Goal: Task Accomplishment & Management: Use online tool/utility

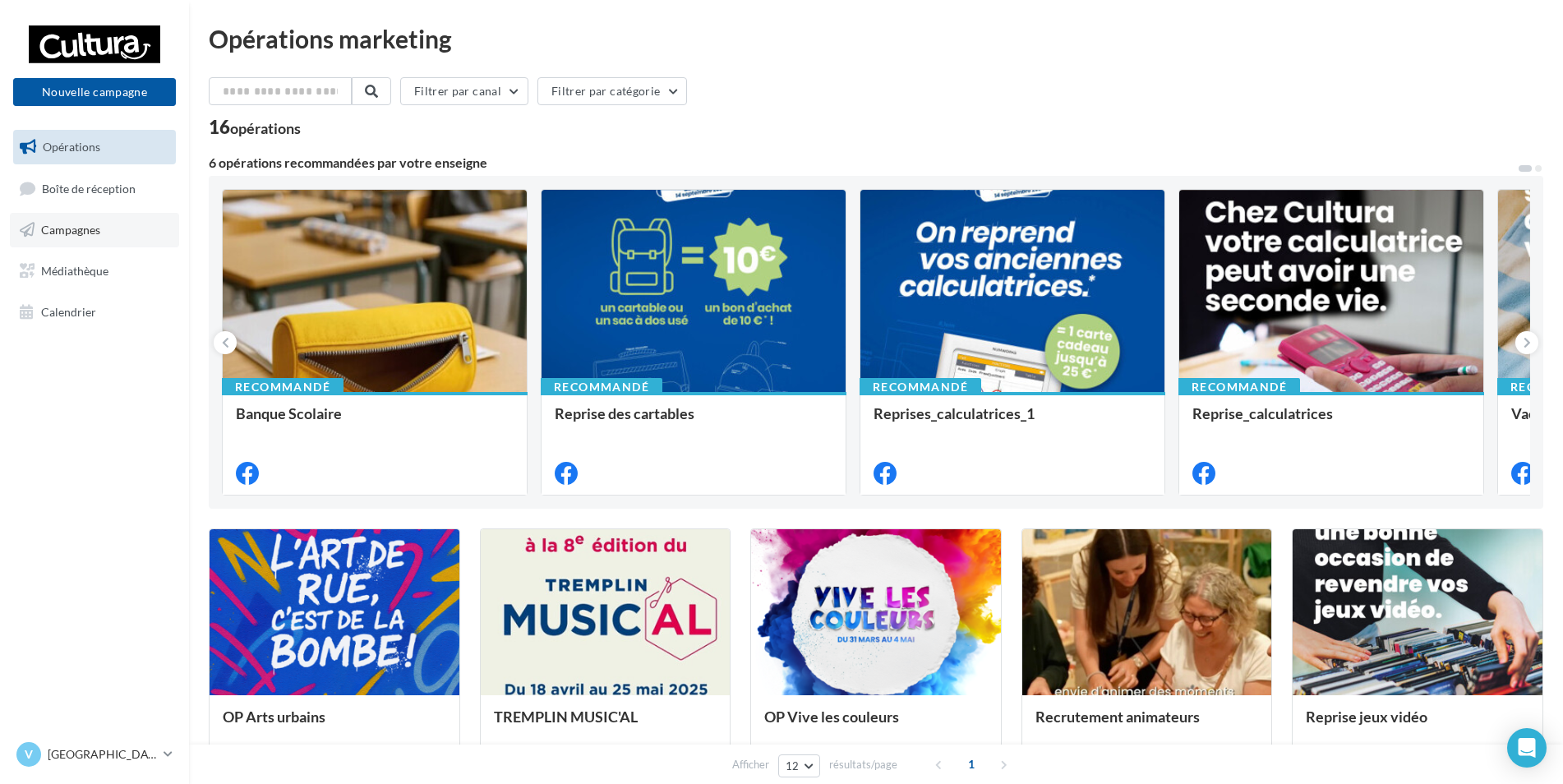
click at [86, 230] on span "Campagnes" at bounding box center [70, 229] width 59 height 14
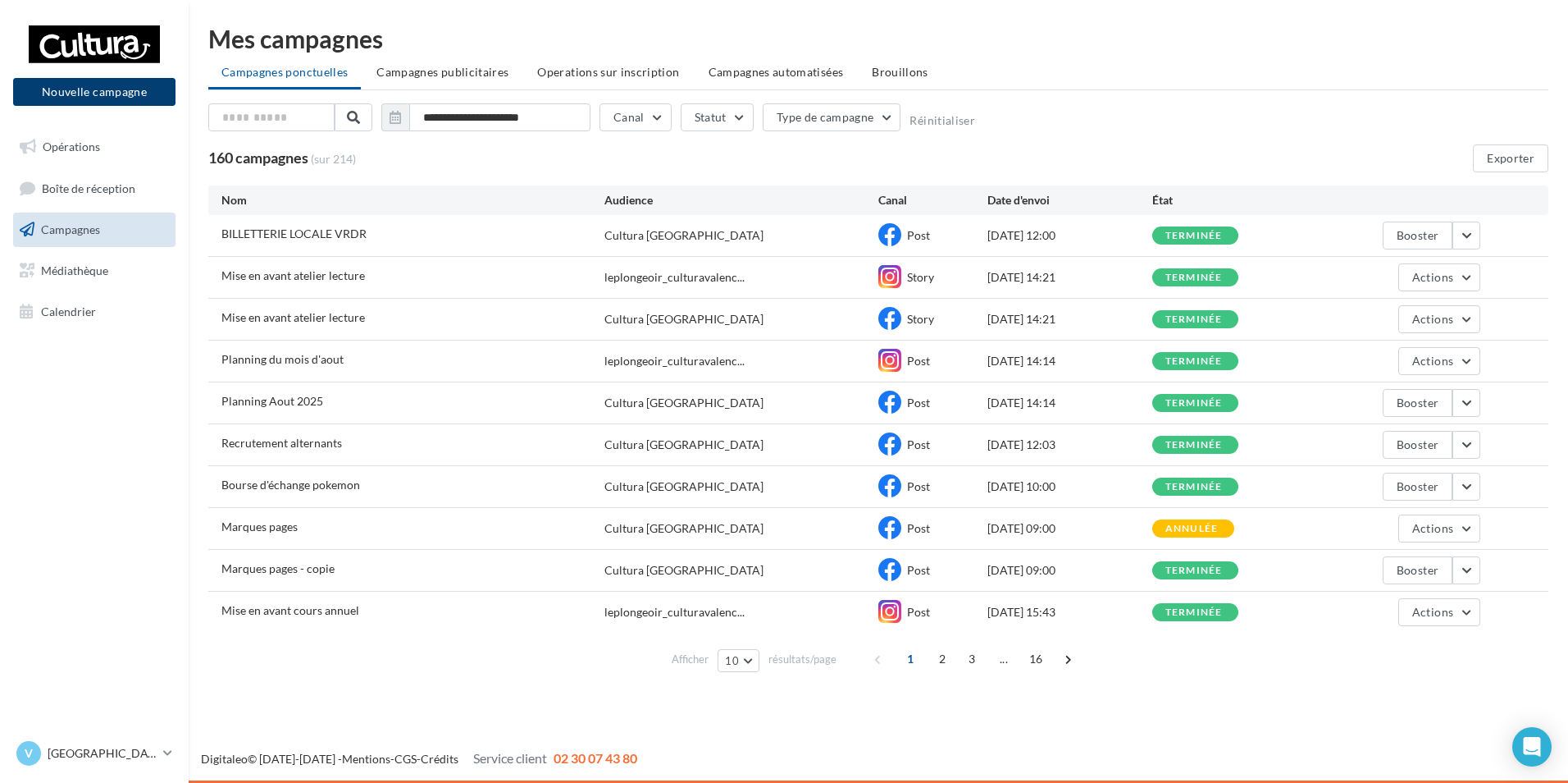
click at [133, 94] on button "Nouvelle campagne" at bounding box center [94, 92] width 162 height 28
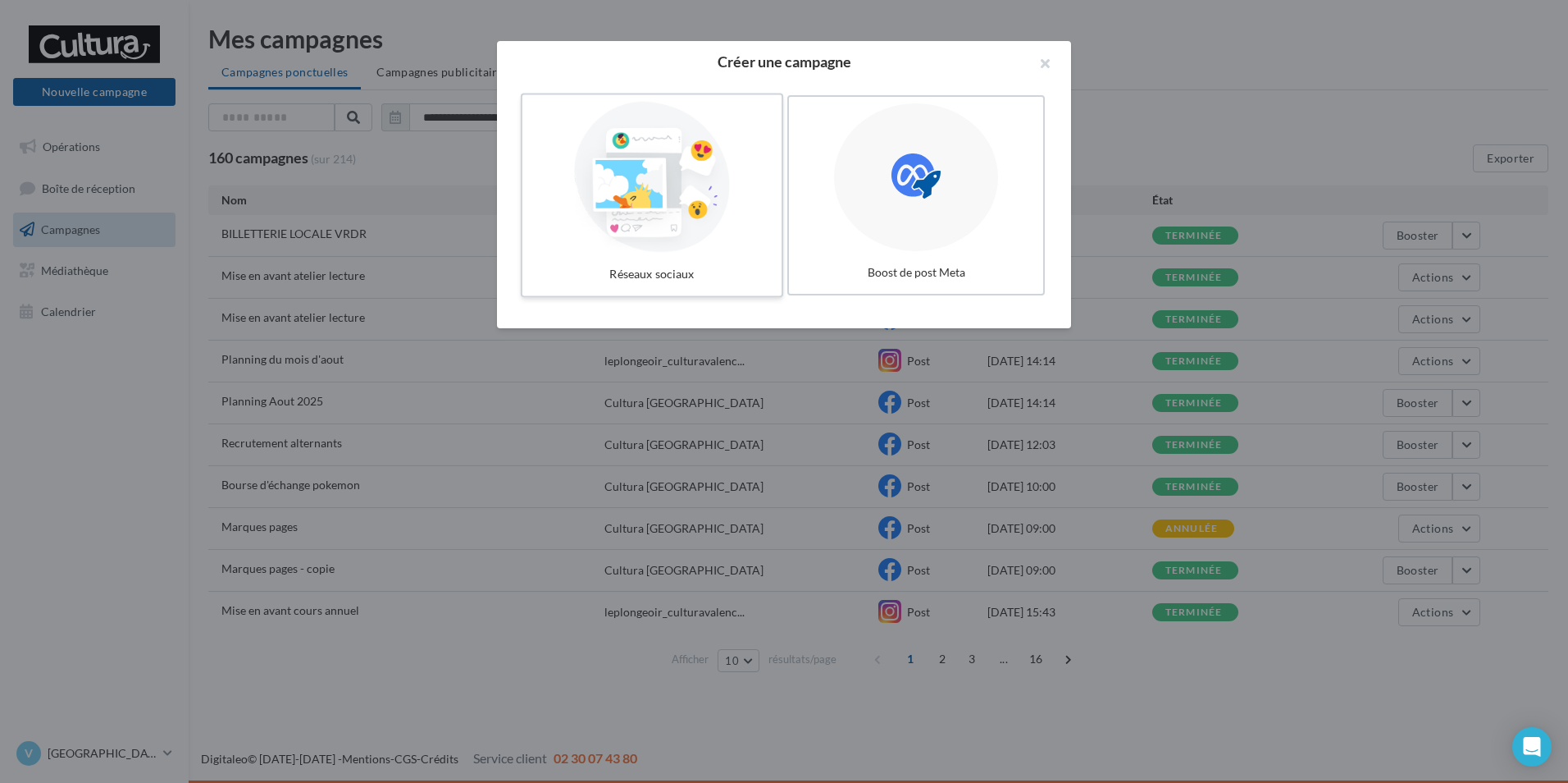
click at [692, 219] on div at bounding box center [652, 177] width 246 height 151
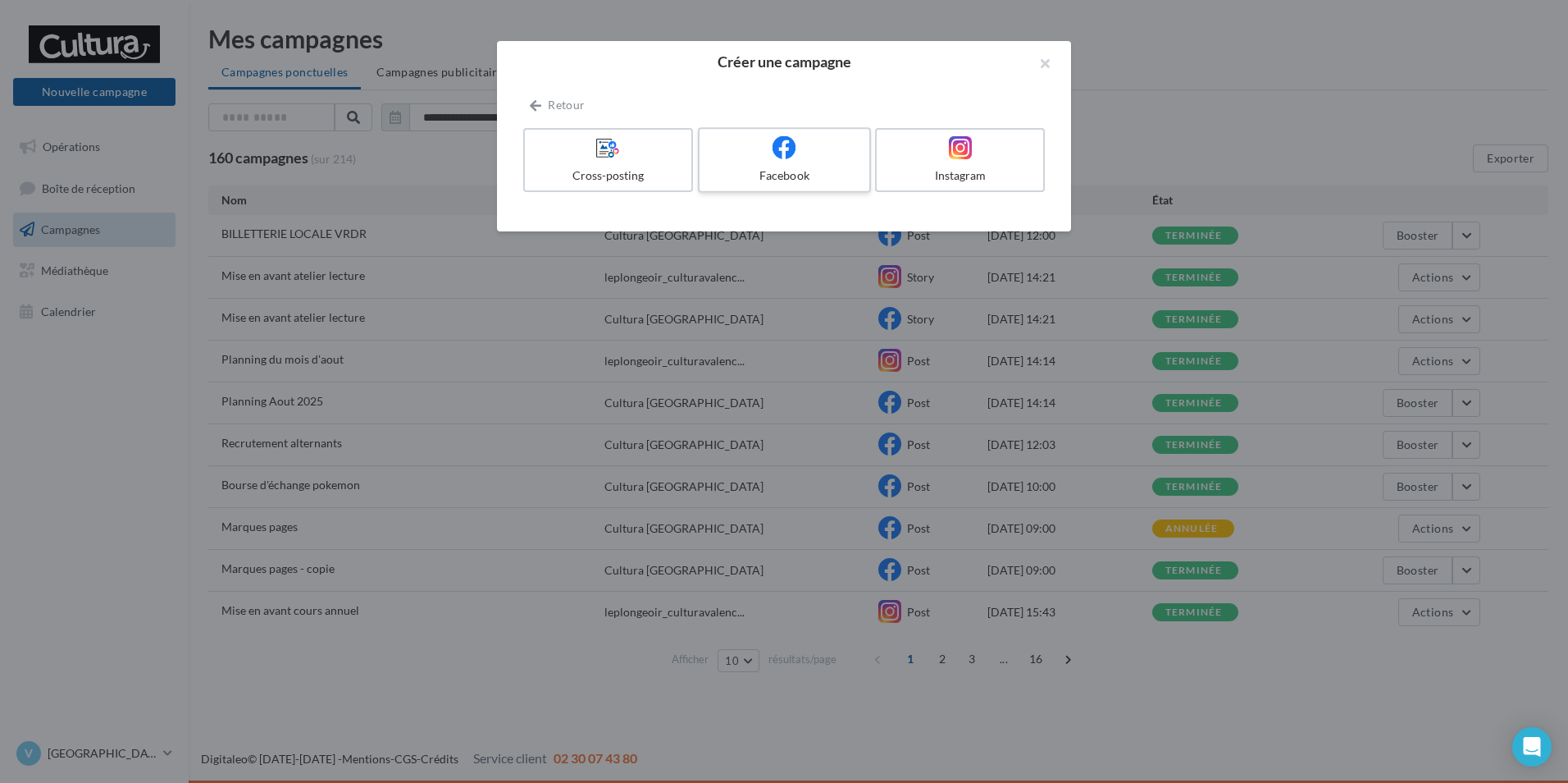
click at [787, 166] on label "Facebook" at bounding box center [784, 160] width 173 height 66
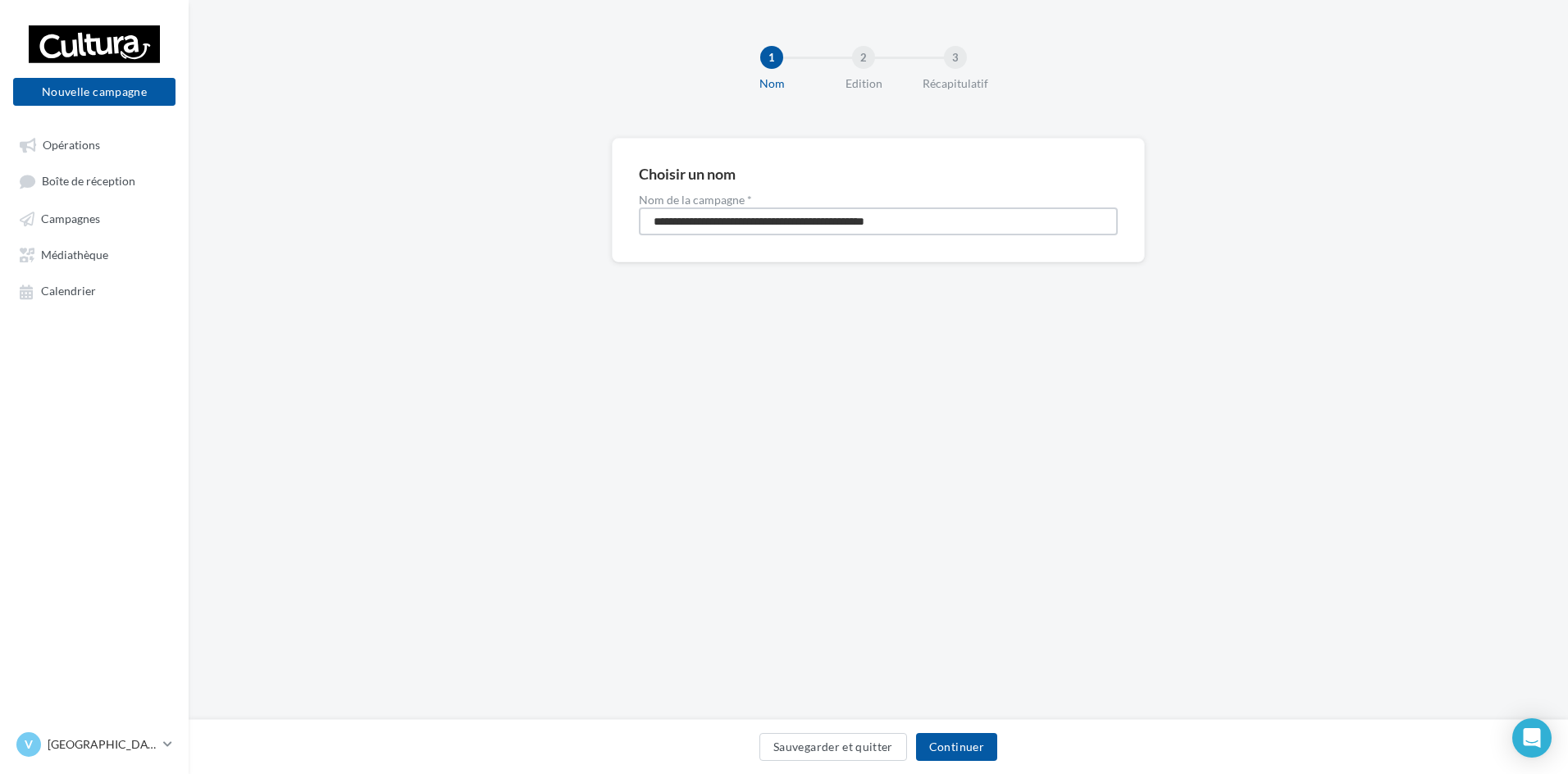
drag, startPoint x: 919, startPoint y: 230, endPoint x: 229, endPoint y: 299, distance: 693.4
click at [238, 299] on div "**********" at bounding box center [878, 226] width 1379 height 177
type input "**********"
click at [980, 735] on button "Continuer" at bounding box center [956, 747] width 81 height 28
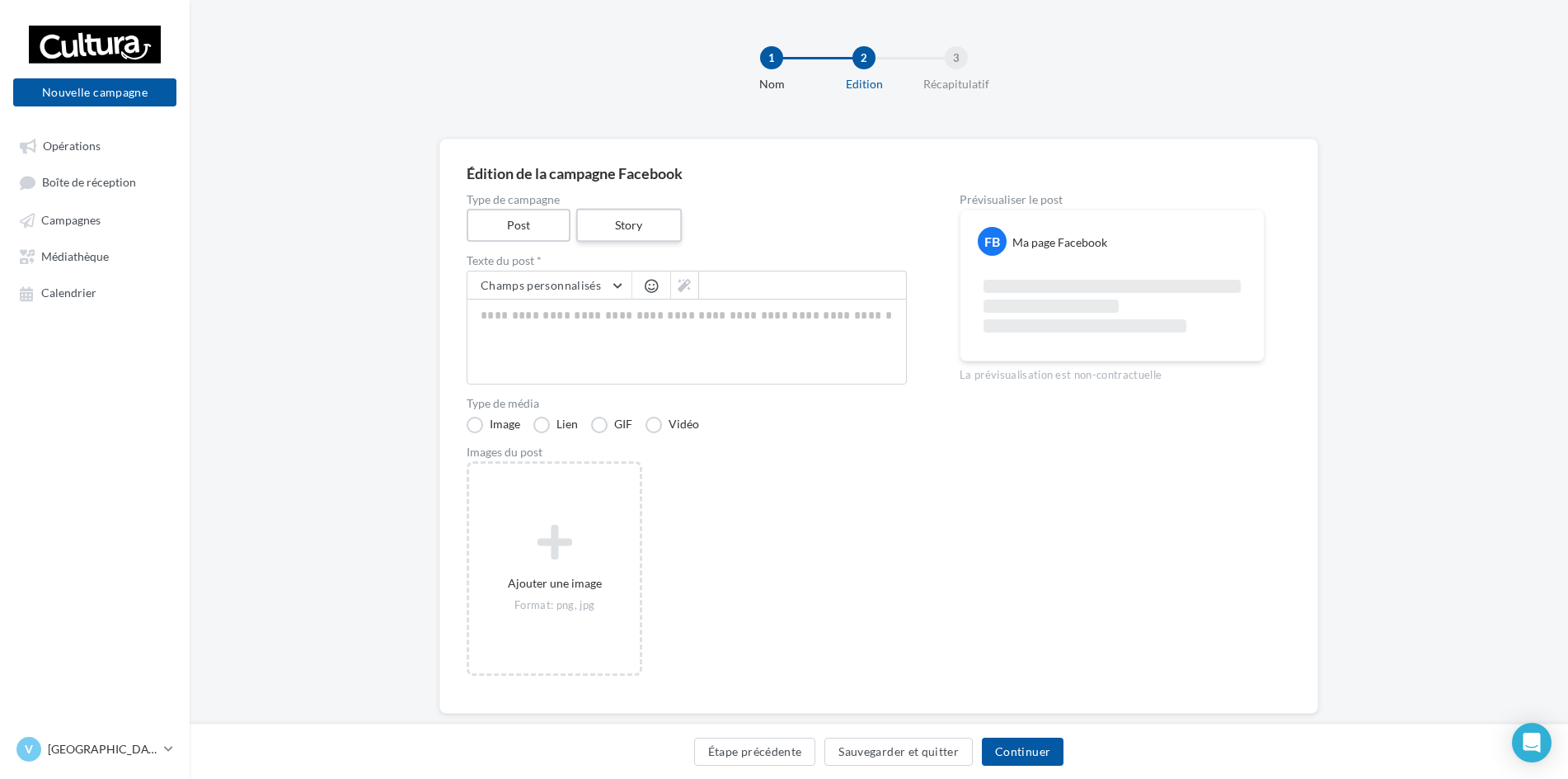
click at [632, 238] on label "Story" at bounding box center [628, 226] width 105 height 33
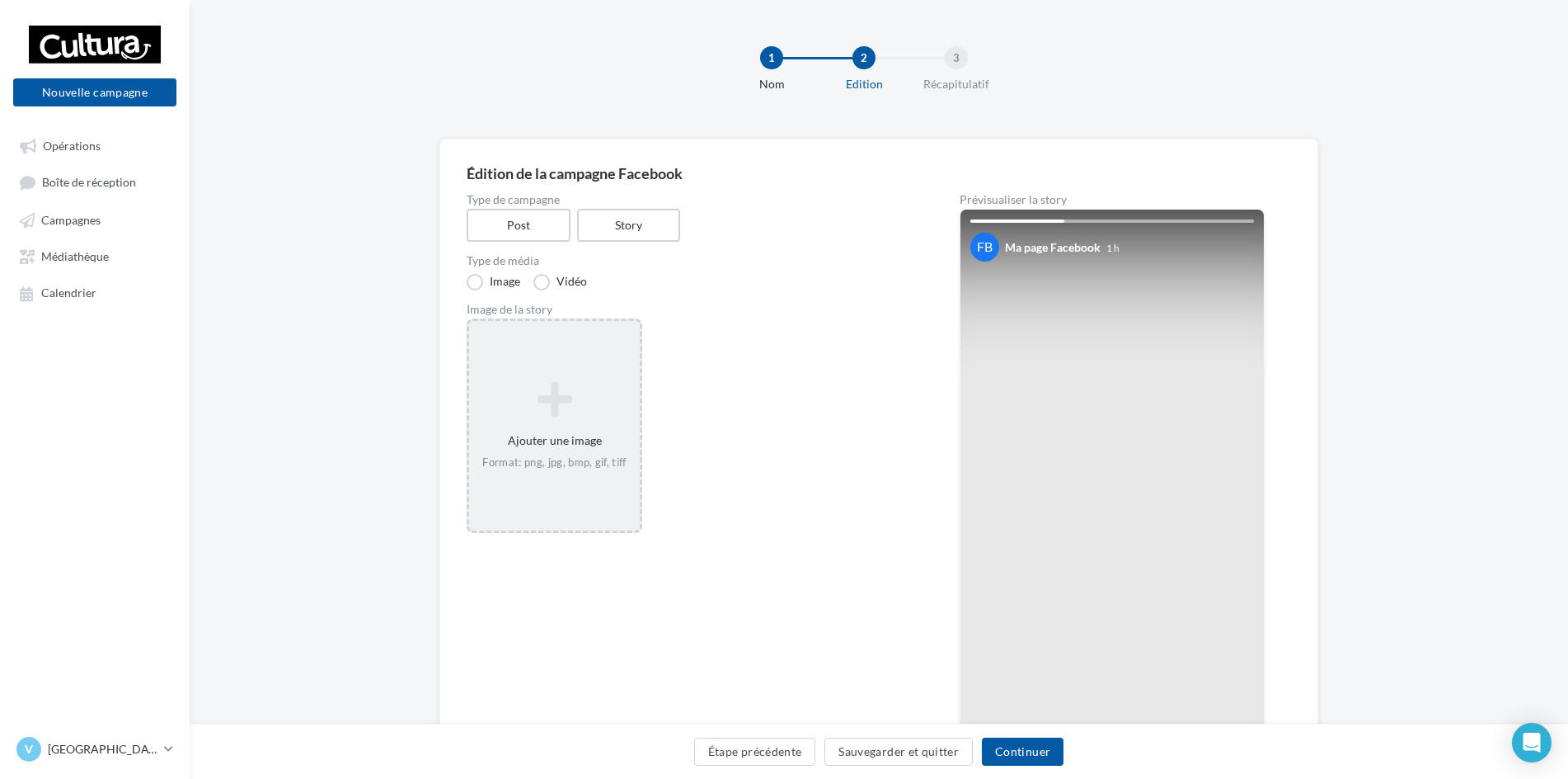
click at [601, 465] on div "Format: png, jpg, bmp, gif, tiff" at bounding box center [554, 463] width 158 height 15
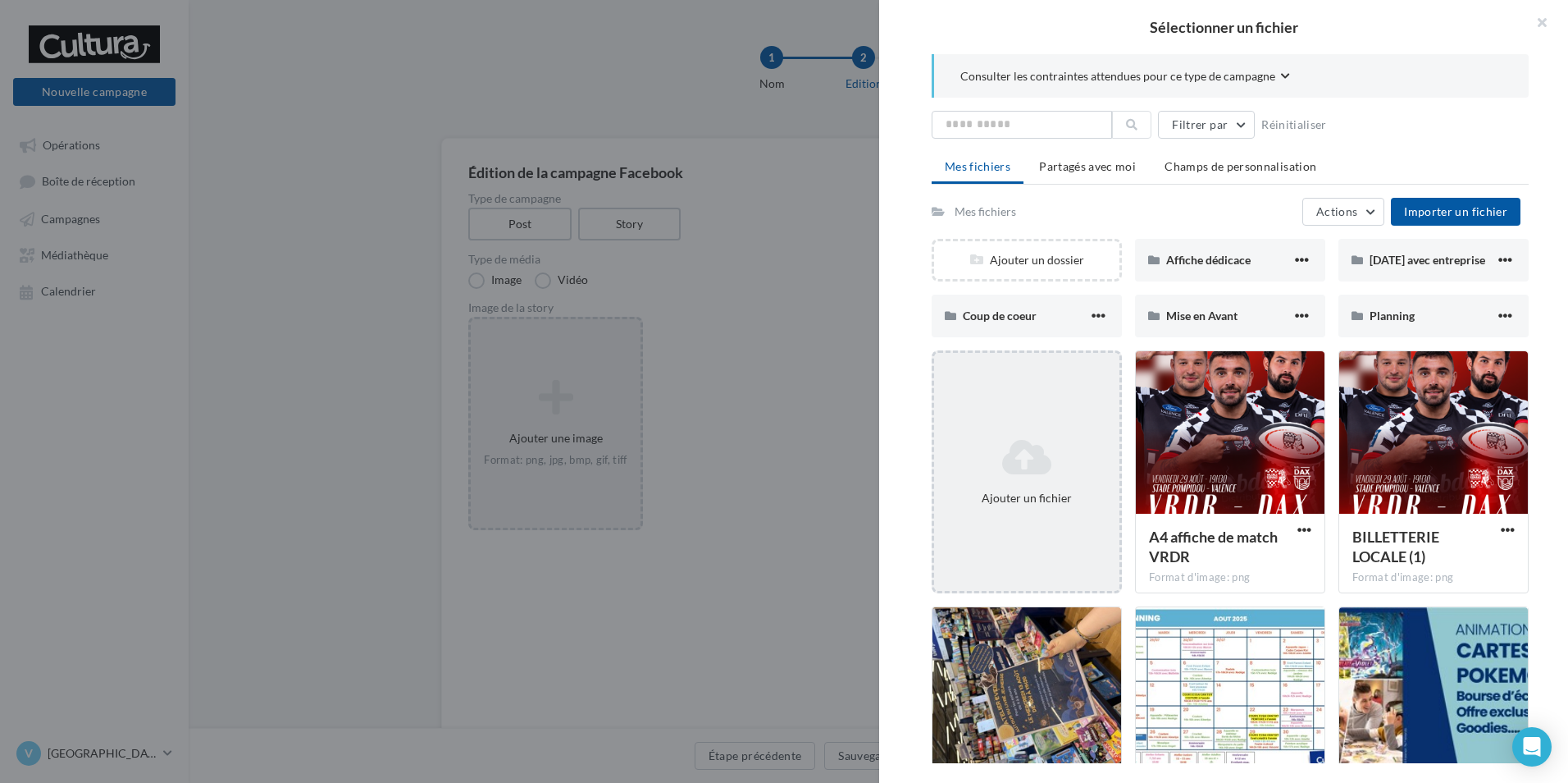
click at [1012, 472] on icon at bounding box center [1026, 456] width 172 height 39
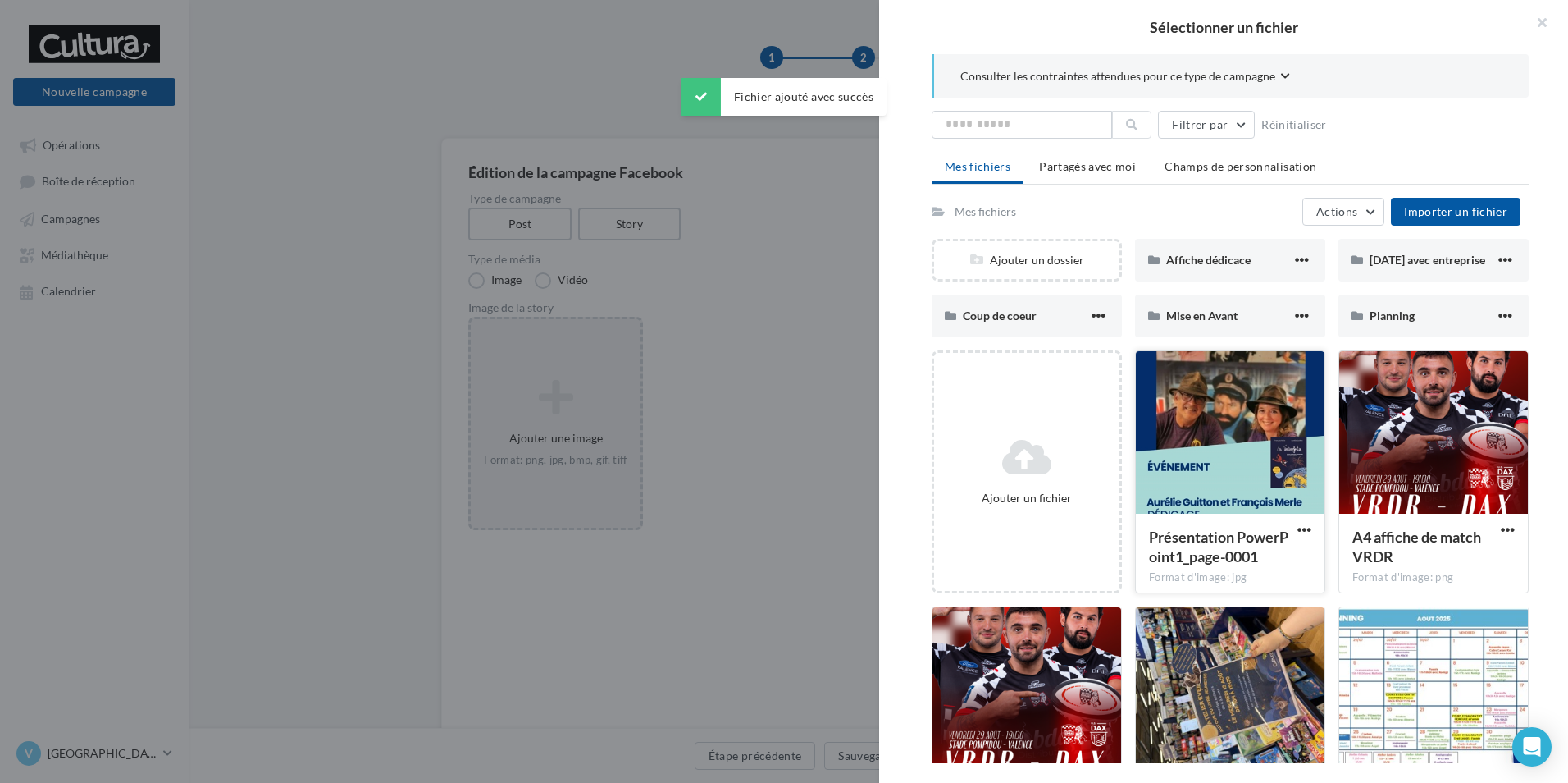
click at [1212, 457] on div at bounding box center [1230, 432] width 189 height 164
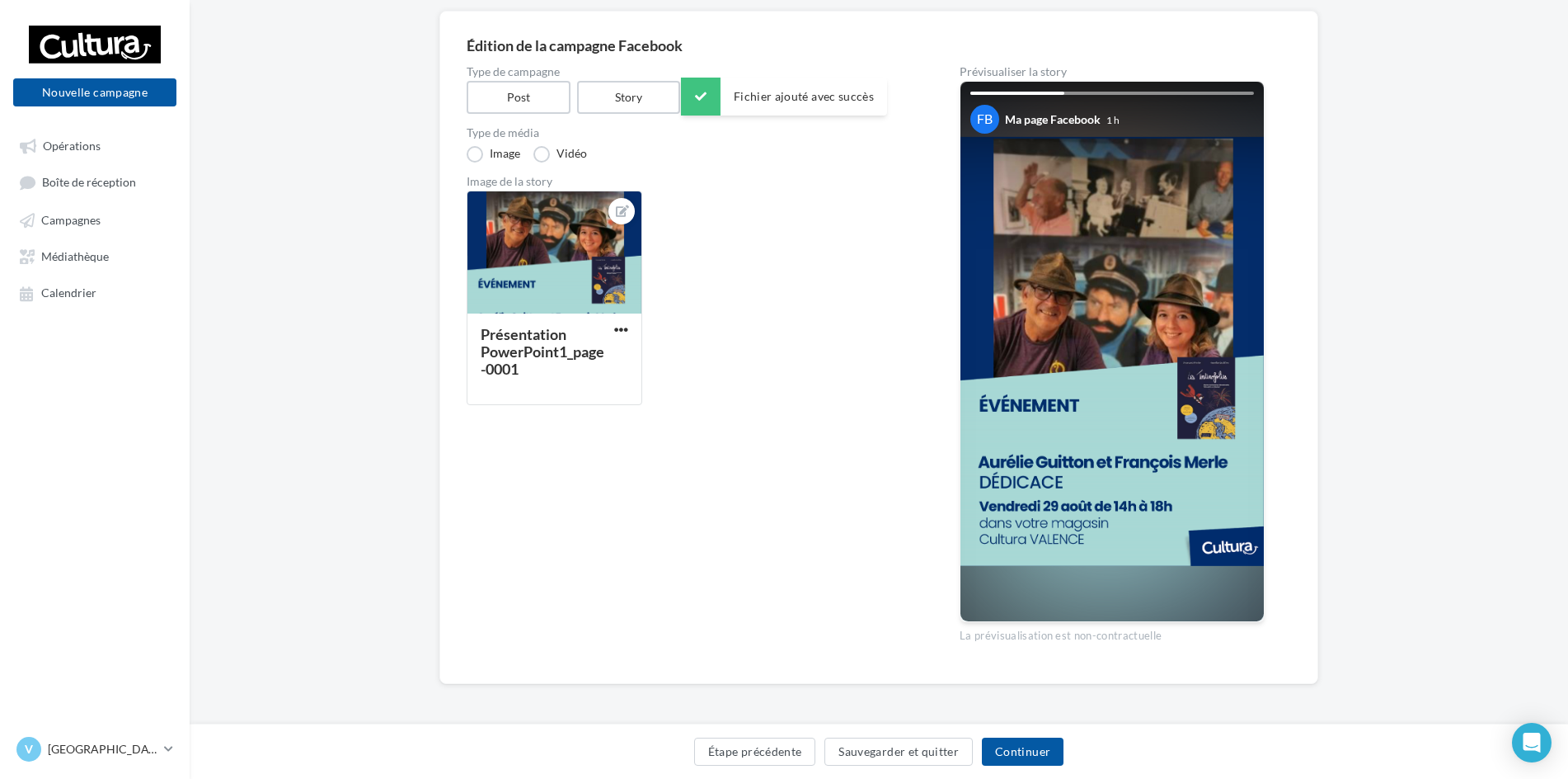
scroll to position [130, 0]
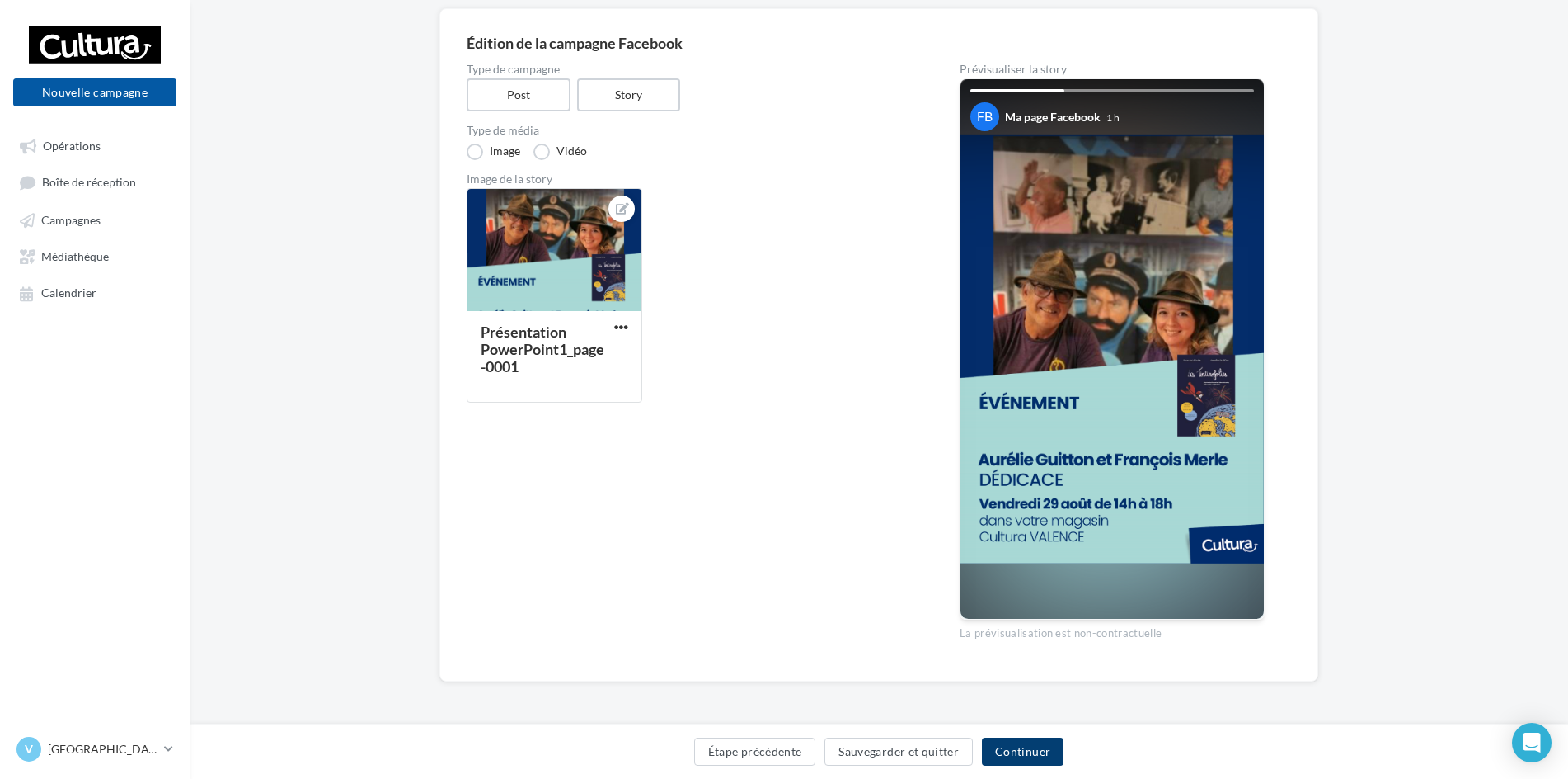
click at [1039, 759] on button "Continuer" at bounding box center [1022, 751] width 82 height 28
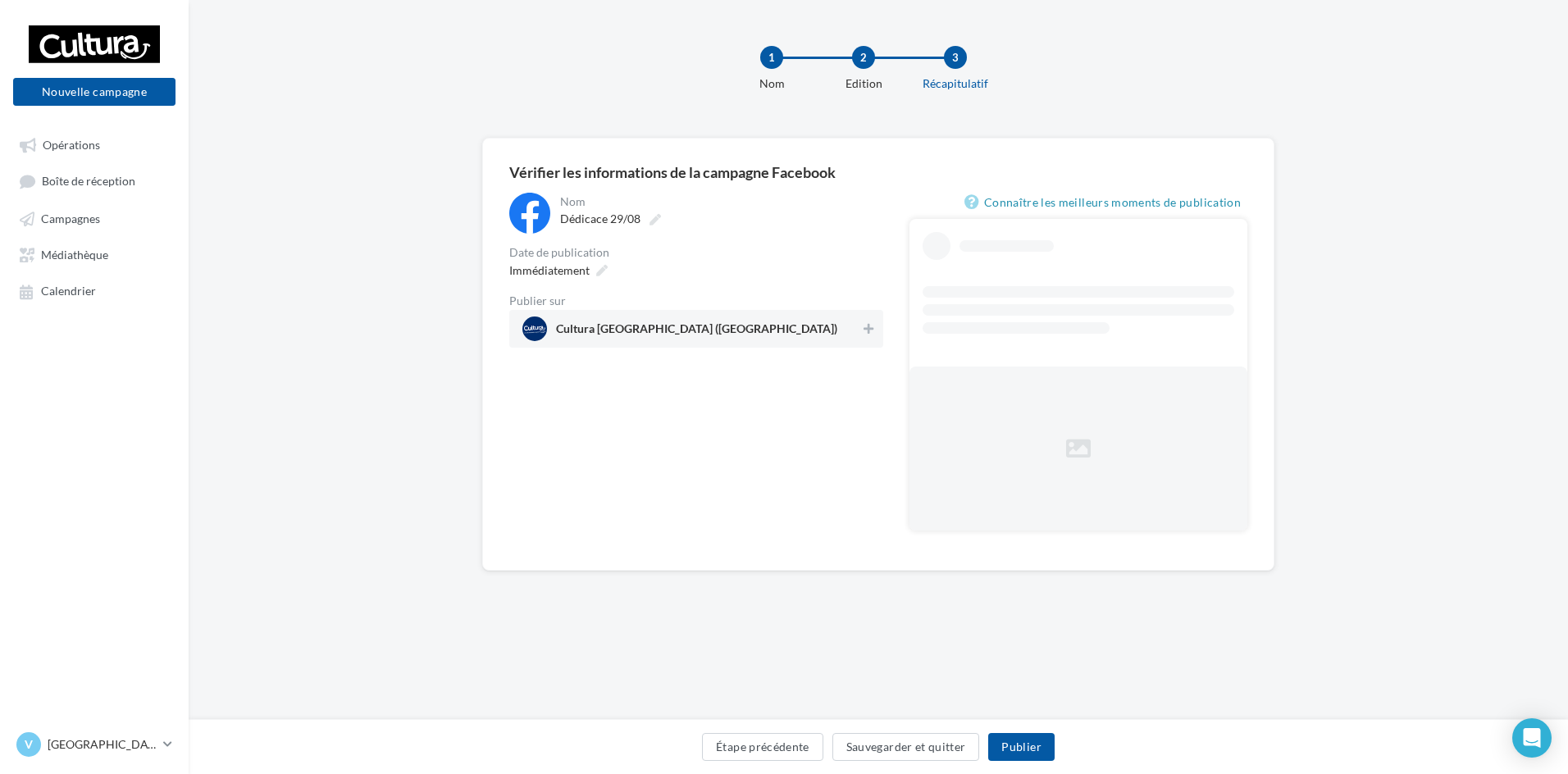
click at [796, 336] on span "Cultura Valence (Valence)" at bounding box center [691, 329] width 338 height 25
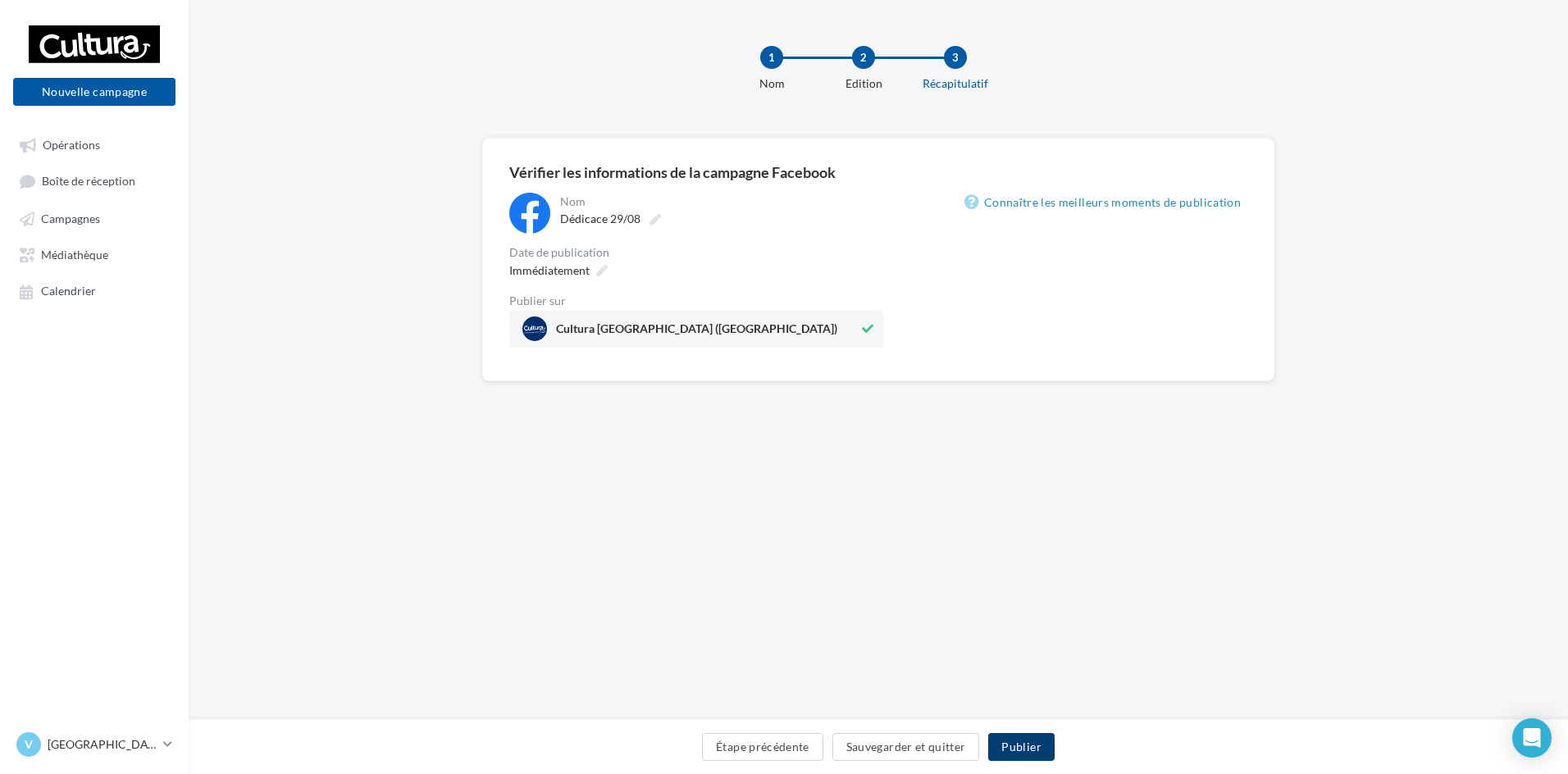
click at [1015, 760] on button "Publier" at bounding box center [1020, 747] width 66 height 28
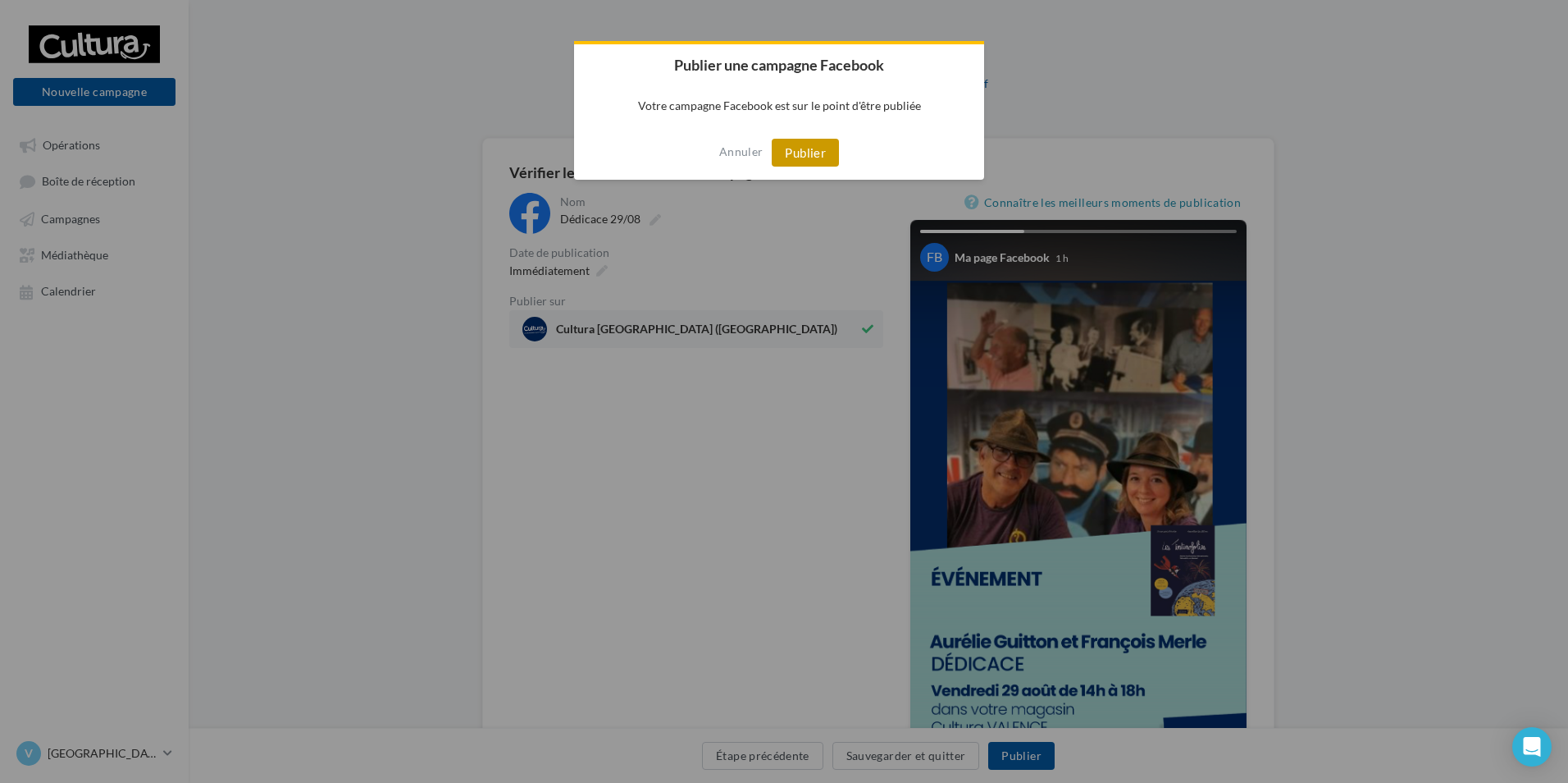
click at [817, 146] on button "Publier" at bounding box center [805, 153] width 67 height 28
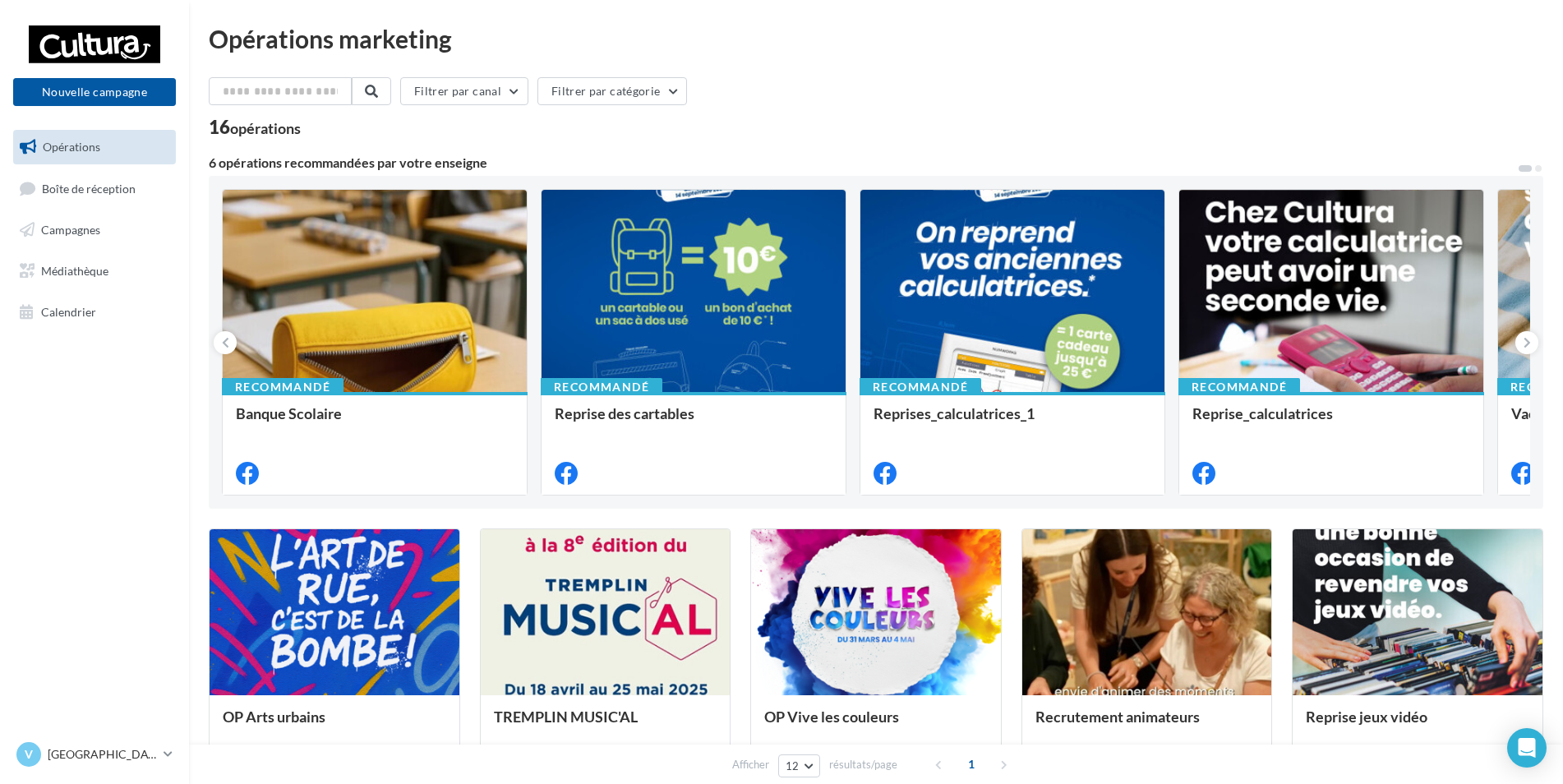
click at [94, 250] on ul "Opérations Boîte de réception Campagnes Médiathèque Calendrier" at bounding box center [94, 229] width 176 height 212
click at [102, 232] on link "Campagnes" at bounding box center [94, 230] width 169 height 34
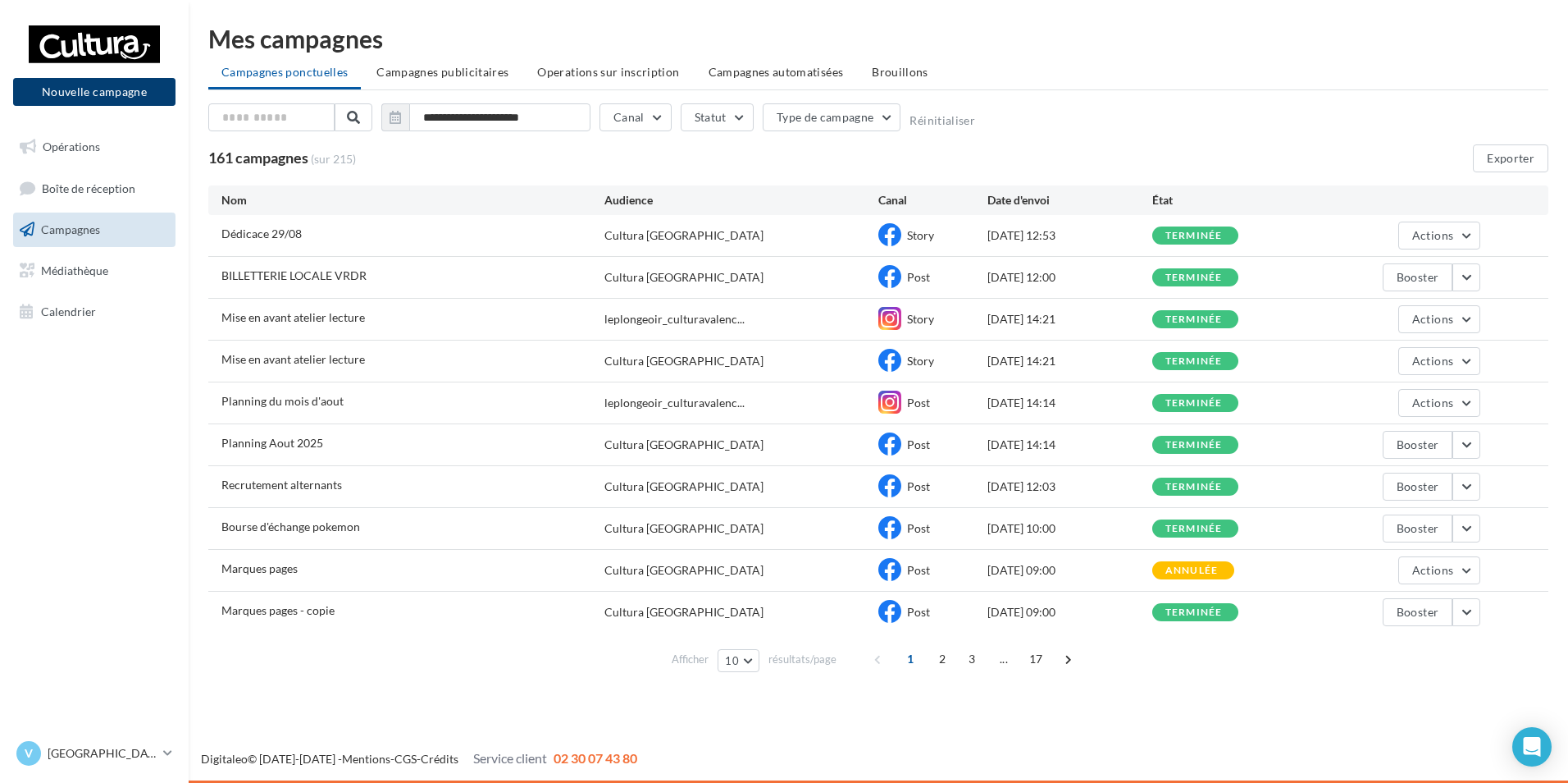
click at [94, 88] on button "Nouvelle campagne" at bounding box center [94, 92] width 162 height 28
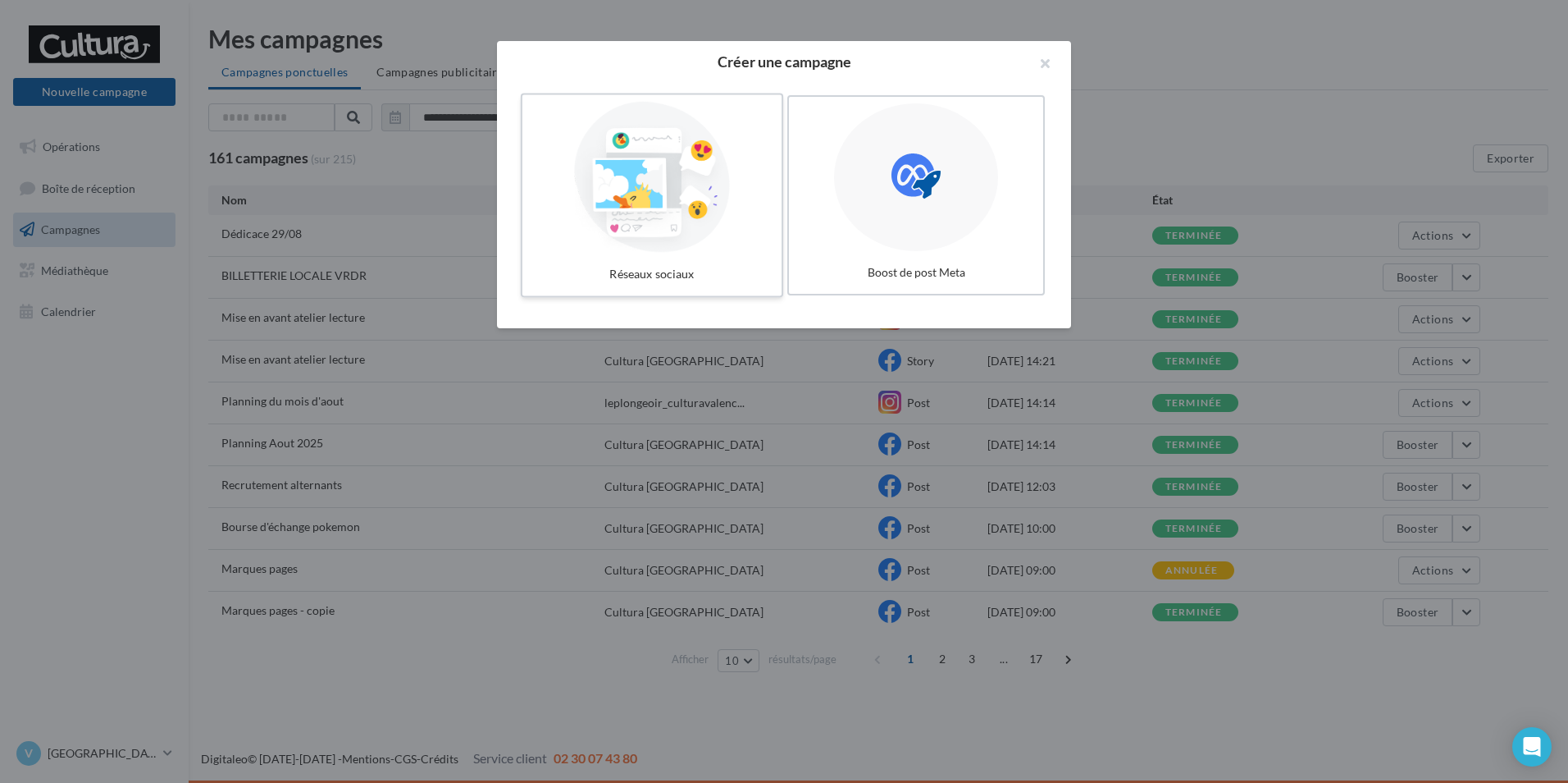
click at [626, 219] on div at bounding box center [652, 177] width 246 height 151
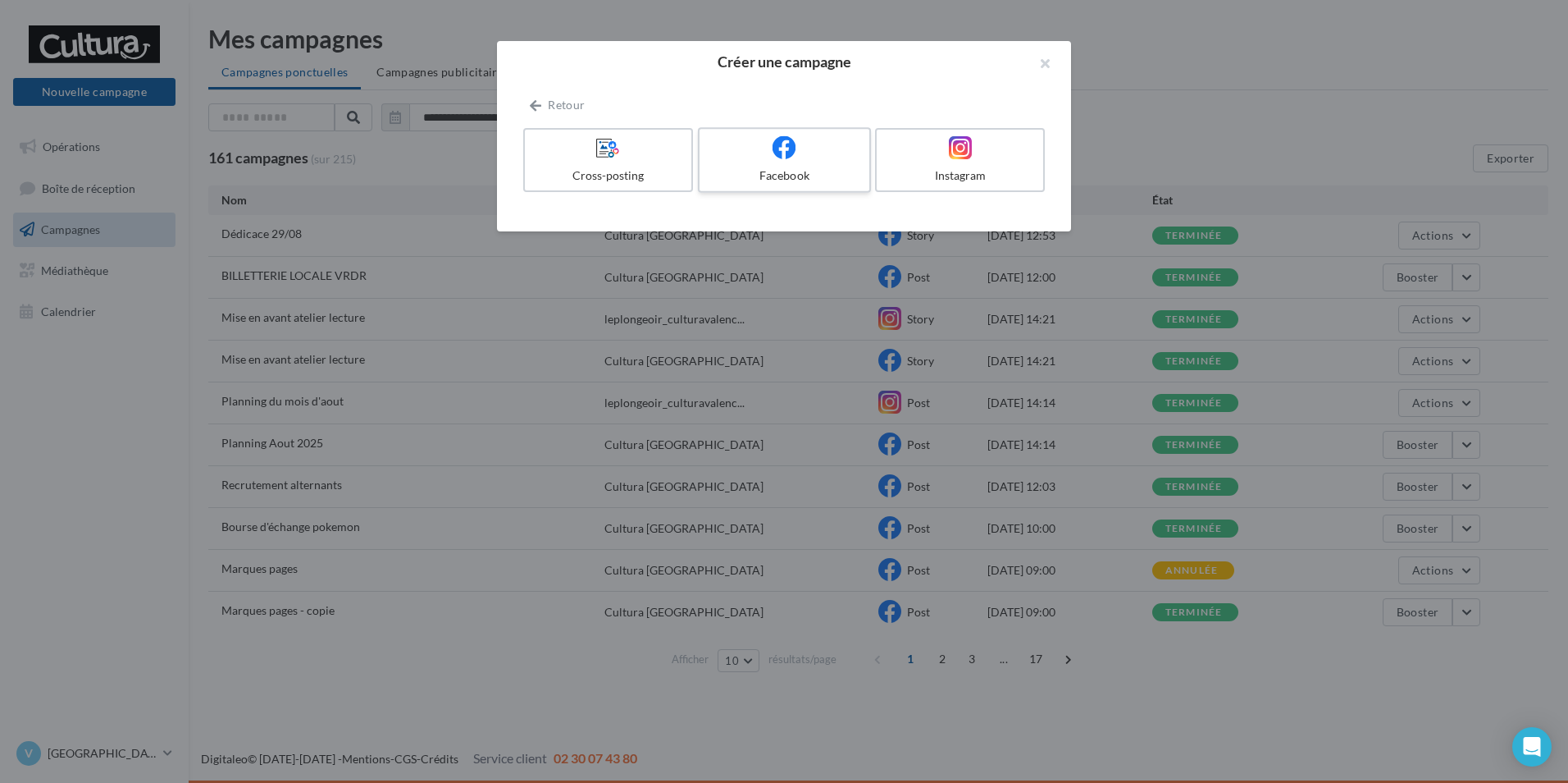
click at [779, 183] on div "Facebook" at bounding box center [784, 175] width 156 height 17
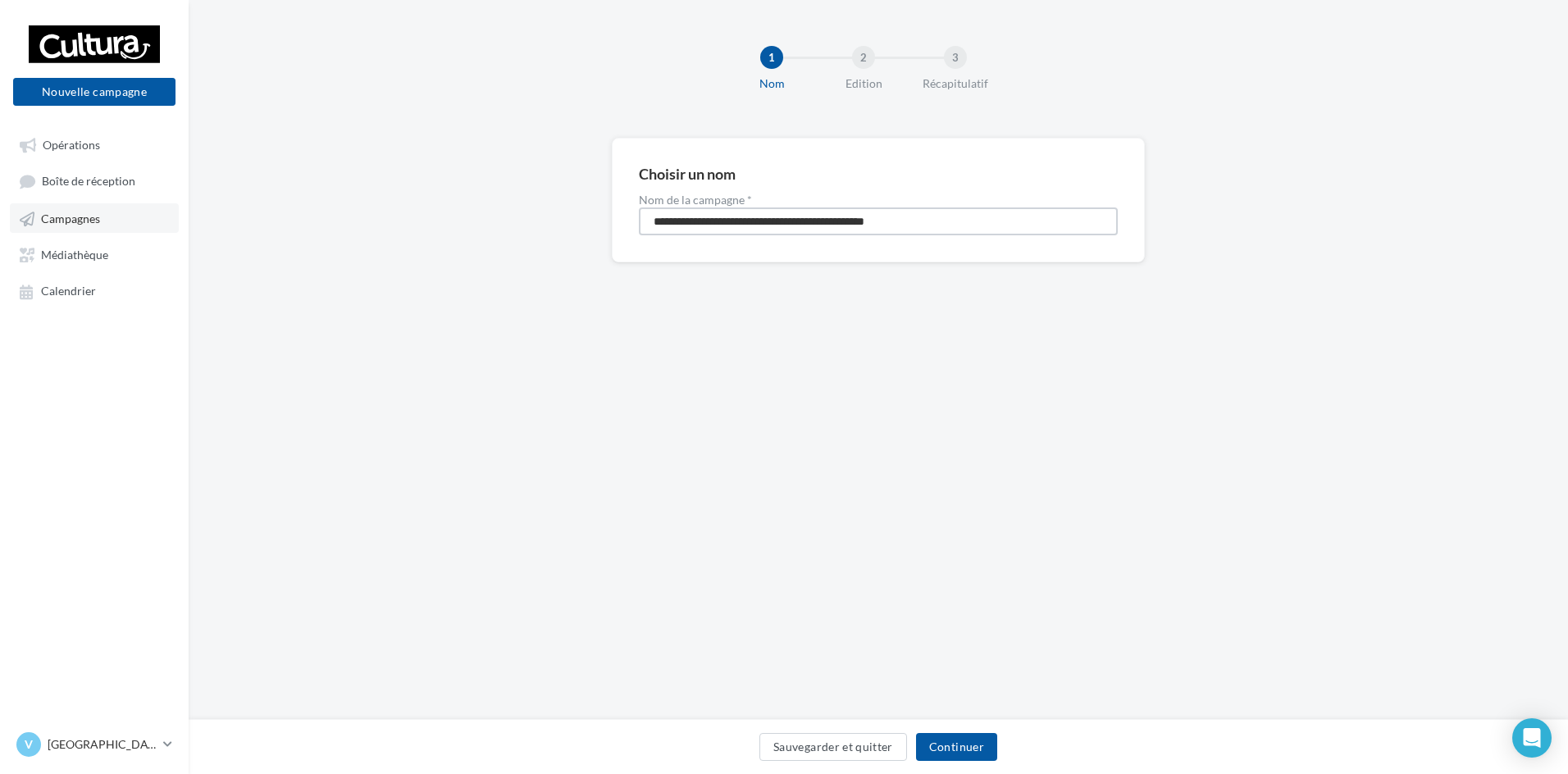
drag, startPoint x: 963, startPoint y: 218, endPoint x: 131, endPoint y: 226, distance: 832.0
click at [143, 226] on div "Nouvelle campagne Nouvelle campagne Opérations Boîte de réception Campagnes Méd…" at bounding box center [784, 387] width 1568 height 774
type input "**********"
click at [949, 747] on button "Continuer" at bounding box center [956, 747] width 81 height 28
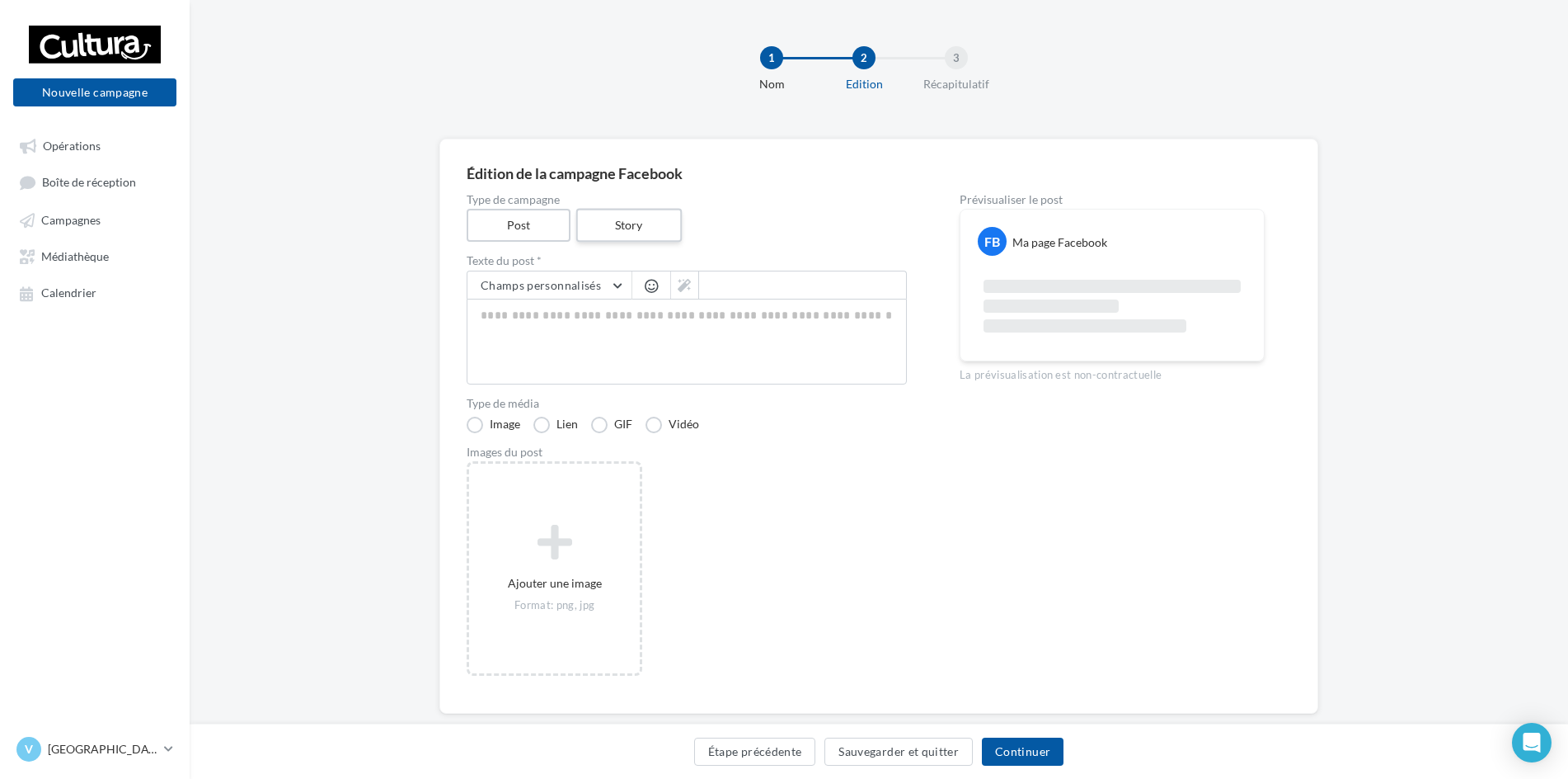
click at [658, 223] on label "Story" at bounding box center [628, 226] width 105 height 33
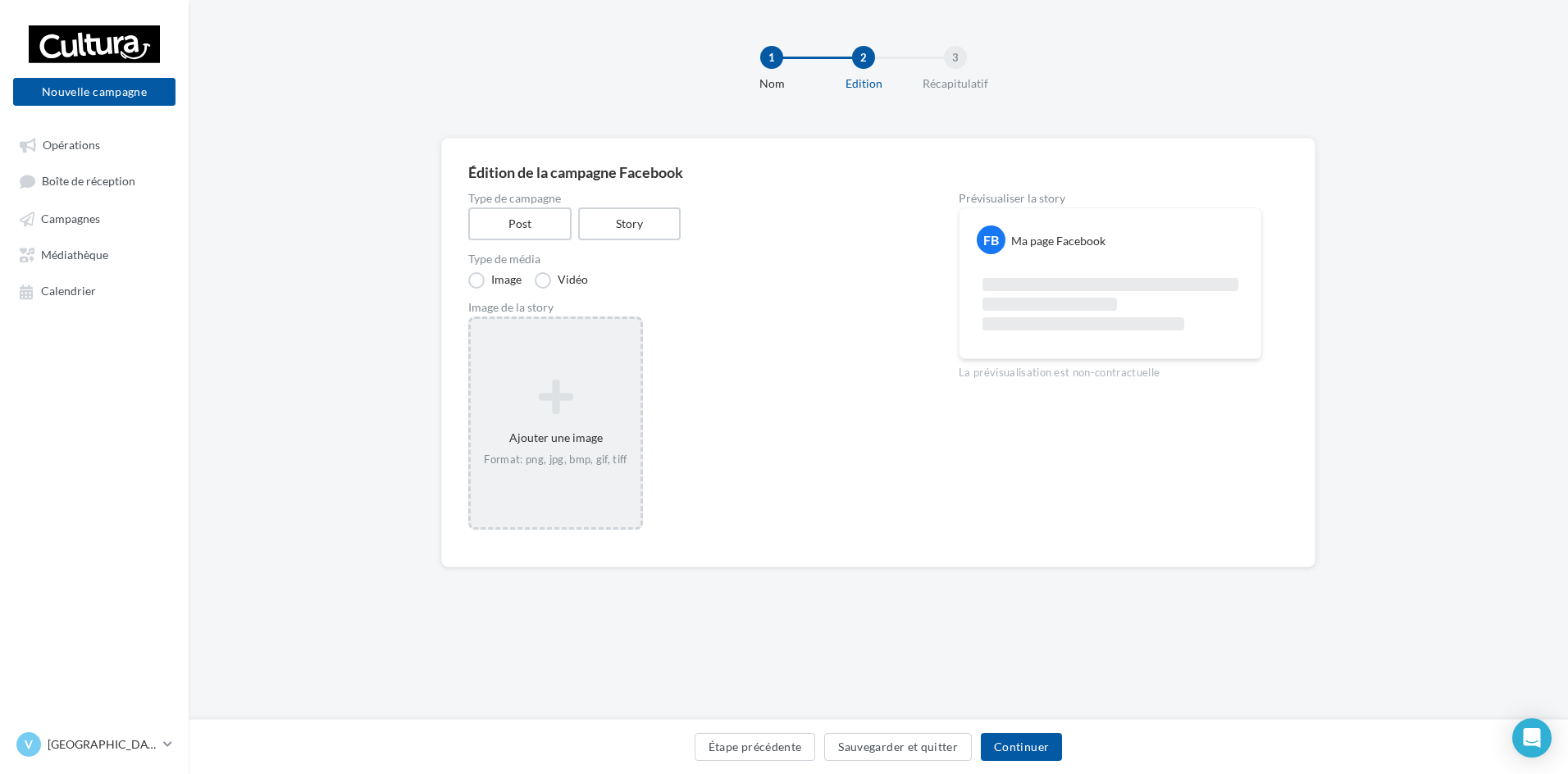
click at [551, 392] on icon at bounding box center [555, 396] width 157 height 39
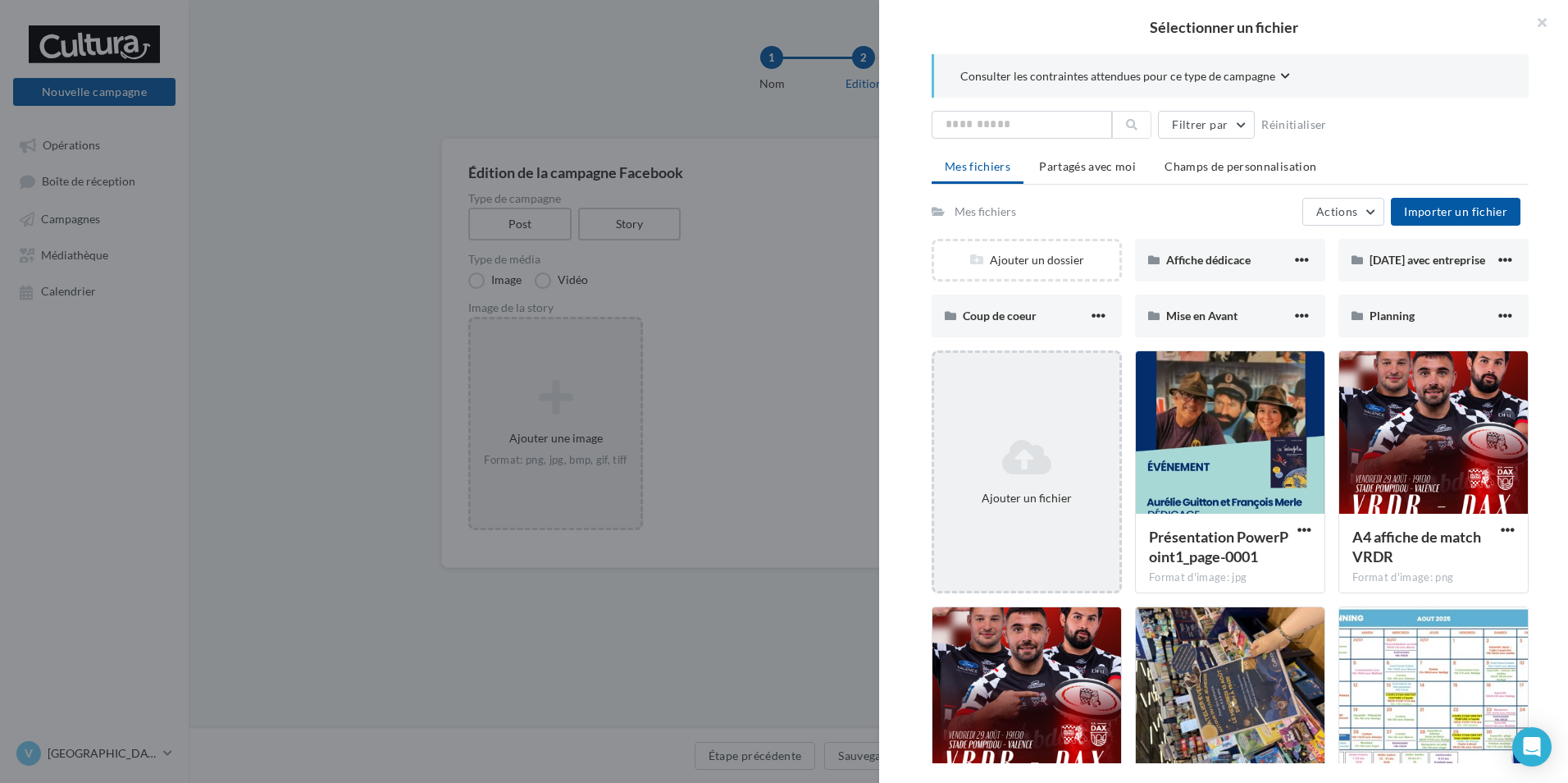
click at [991, 419] on div "Ajouter un fichier" at bounding box center [1026, 471] width 190 height 243
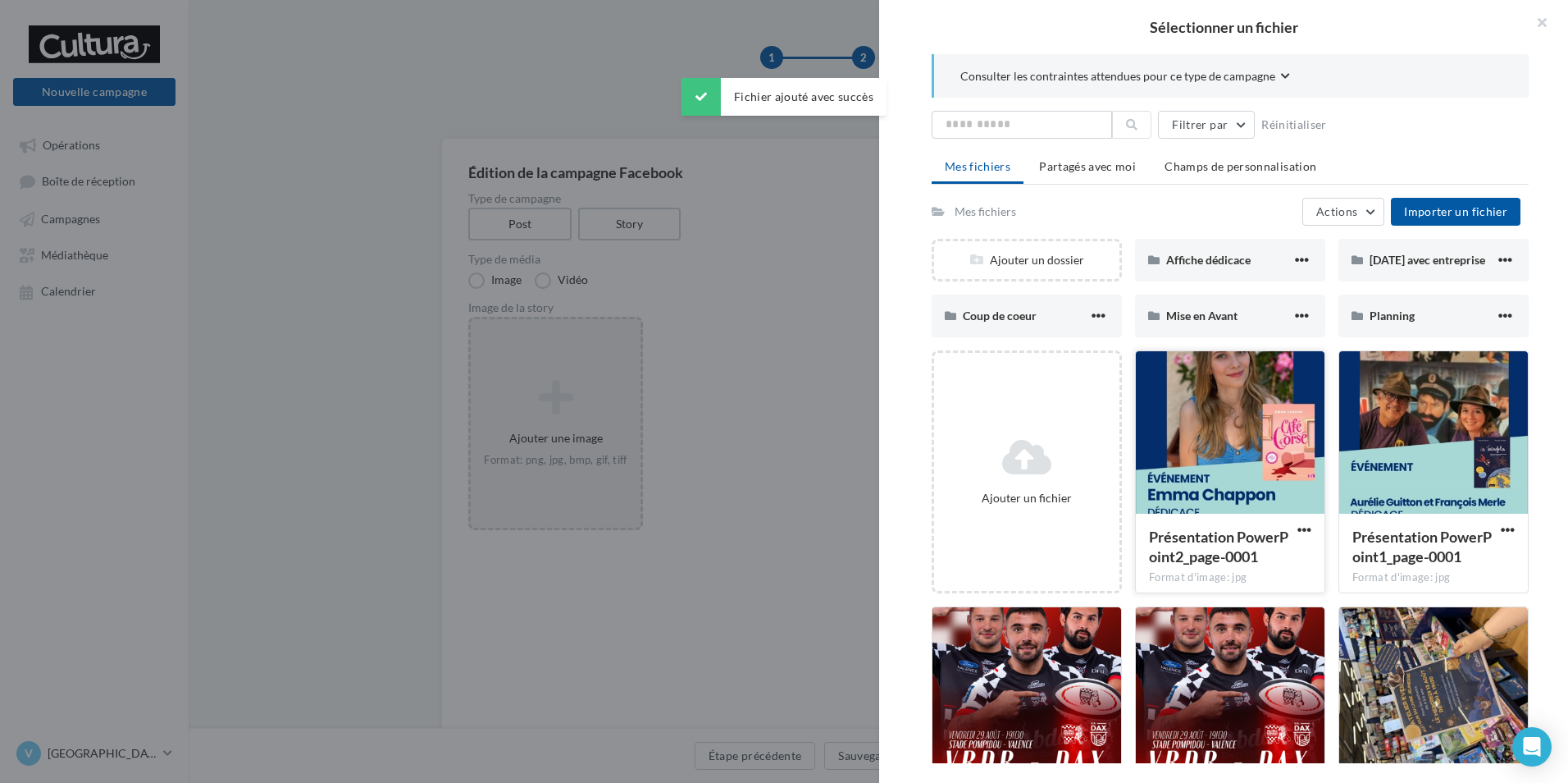
click at [1260, 449] on div at bounding box center [1230, 432] width 189 height 164
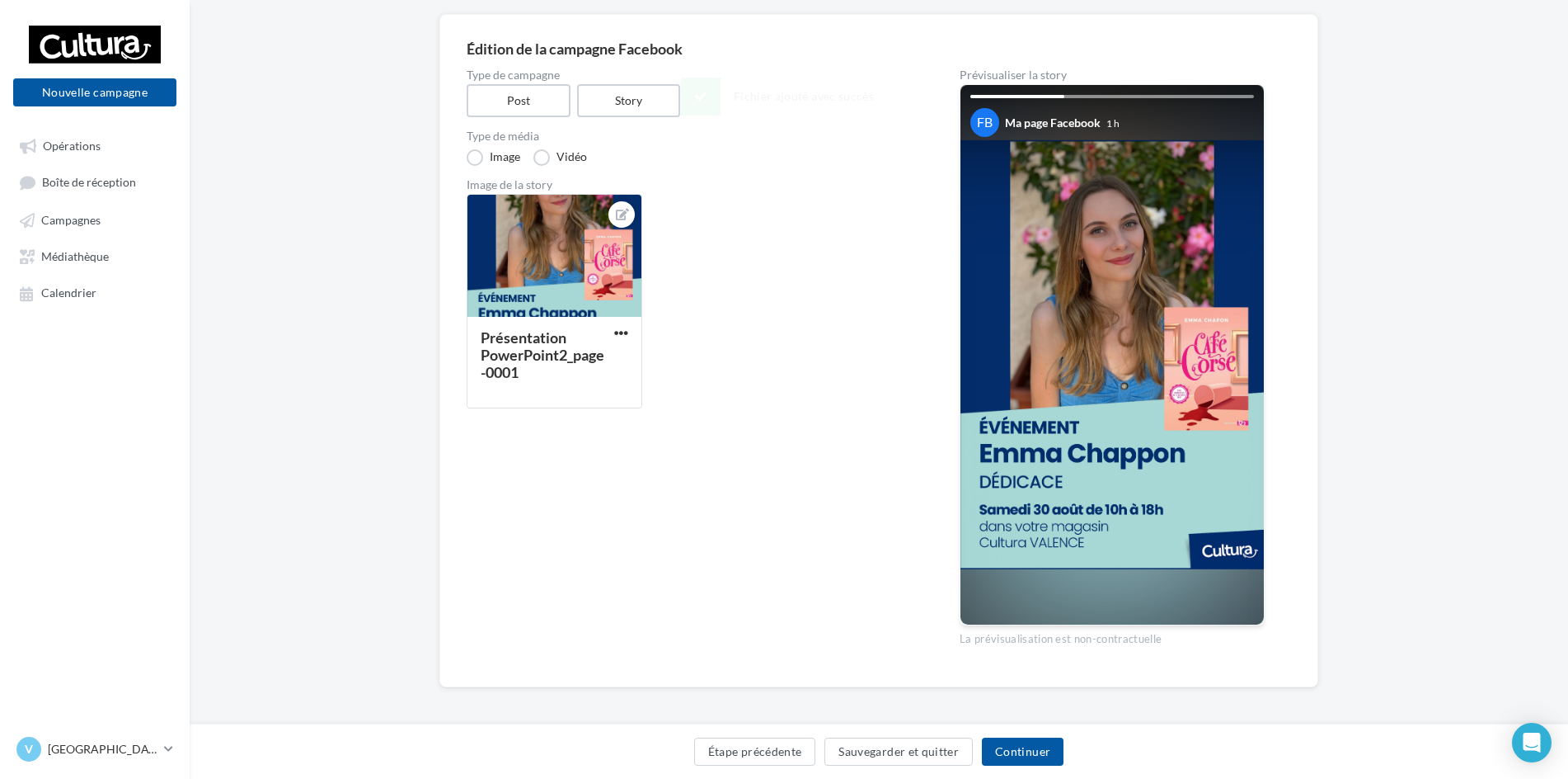
scroll to position [130, 0]
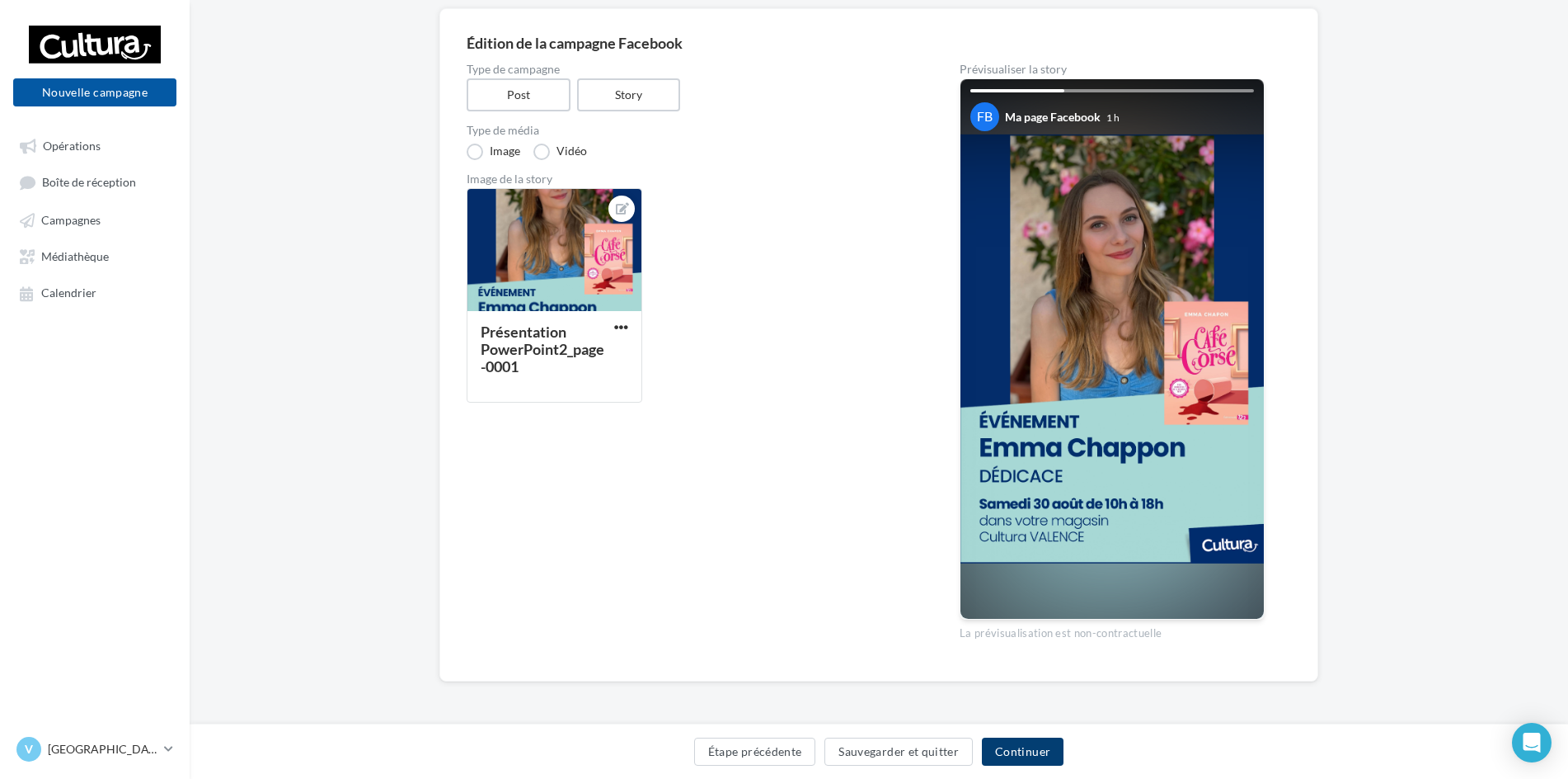
click at [1016, 744] on button "Continuer" at bounding box center [1022, 751] width 82 height 28
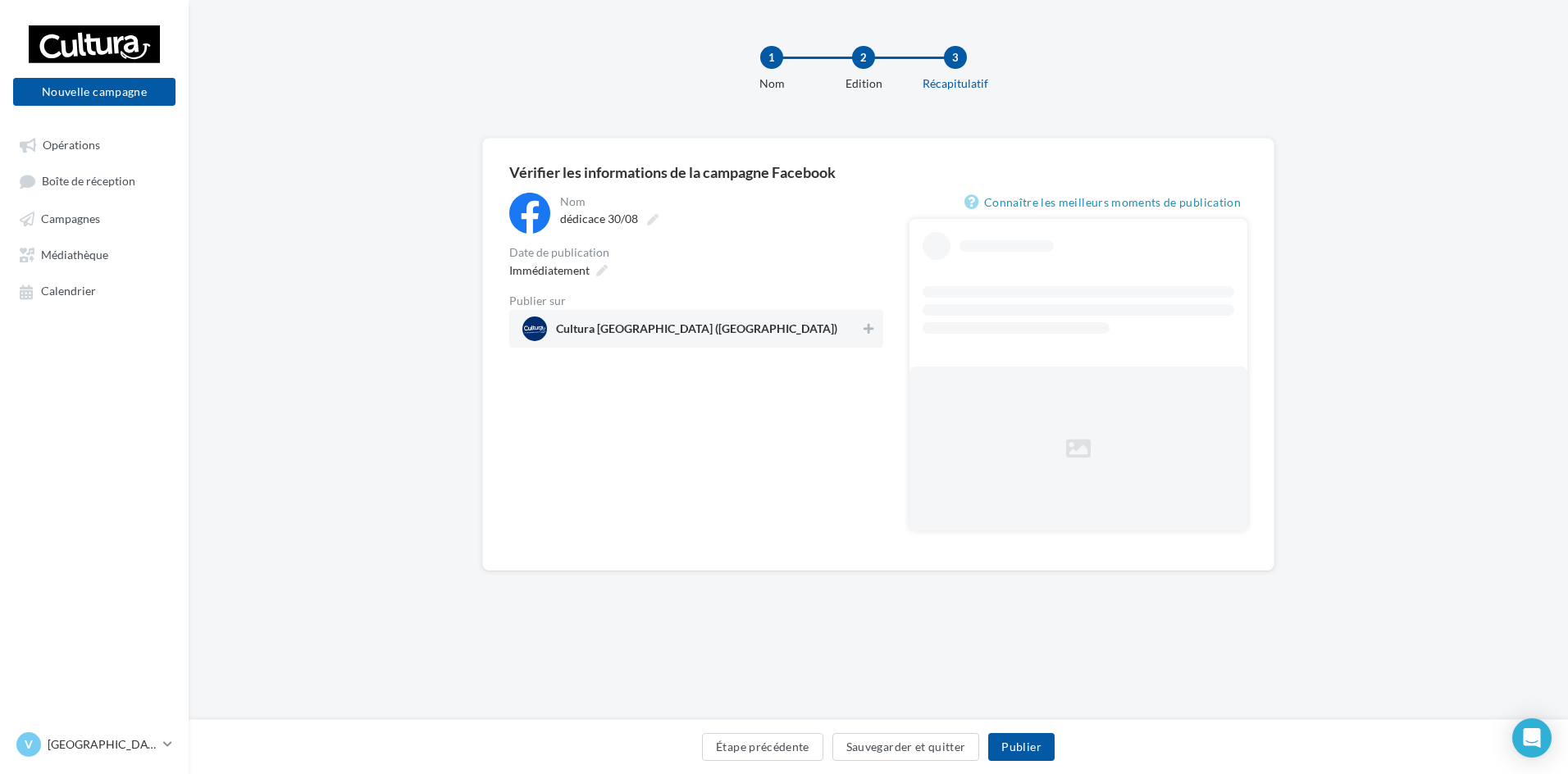
click at [568, 316] on span "Cultura Valence (Valence)" at bounding box center [691, 329] width 338 height 25
click at [587, 282] on div "Immédiatement" at bounding box center [557, 270] width 108 height 24
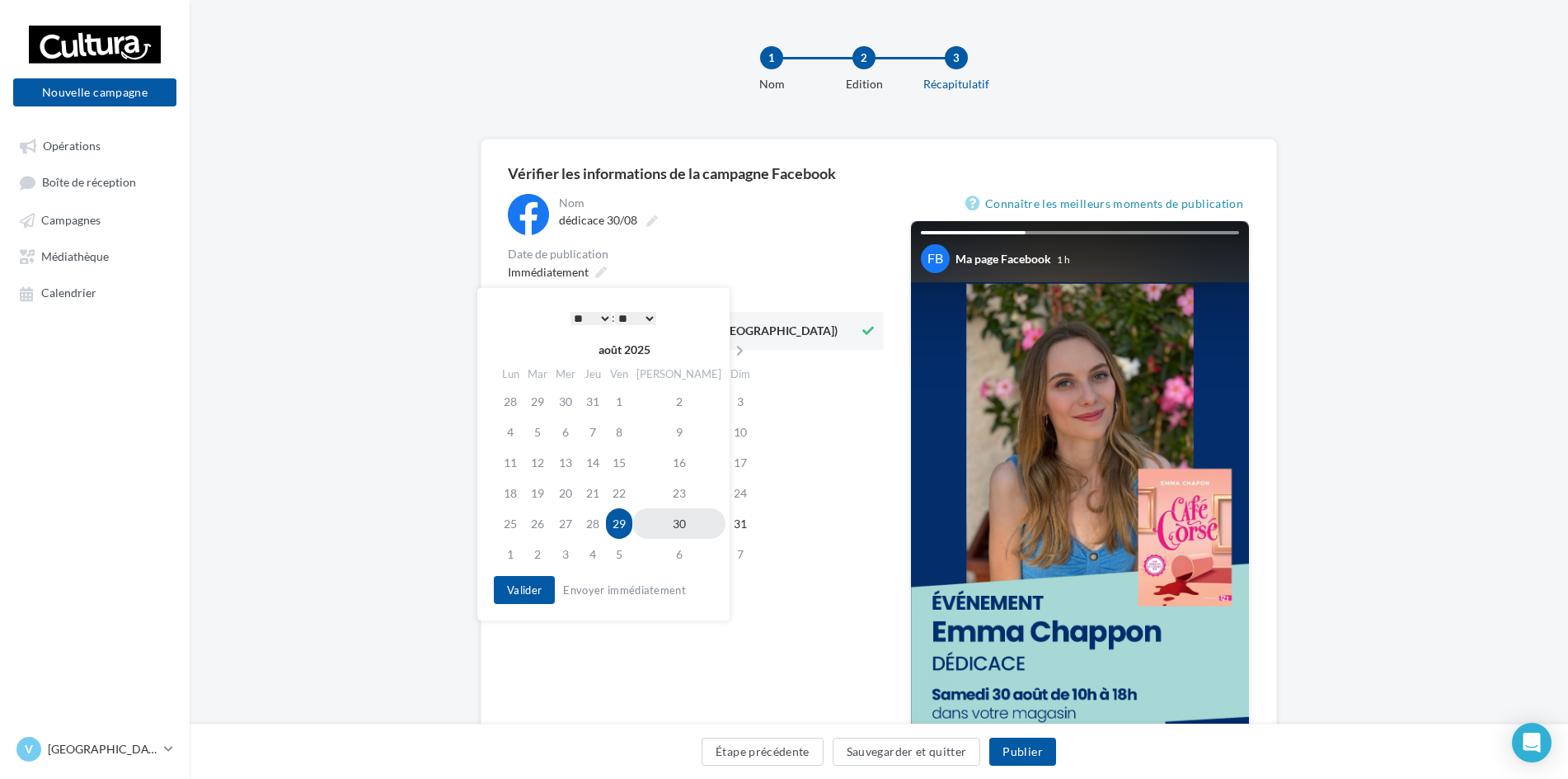
click at [652, 525] on td "30" at bounding box center [679, 523] width 94 height 31
click at [587, 318] on select "* * * * * * * * * * ** ** ** ** ** ** ** ** ** ** ** ** ** **" at bounding box center [586, 318] width 41 height 13
click at [507, 610] on div "**********" at bounding box center [600, 454] width 252 height 333
click at [515, 597] on button "Valider" at bounding box center [520, 590] width 61 height 28
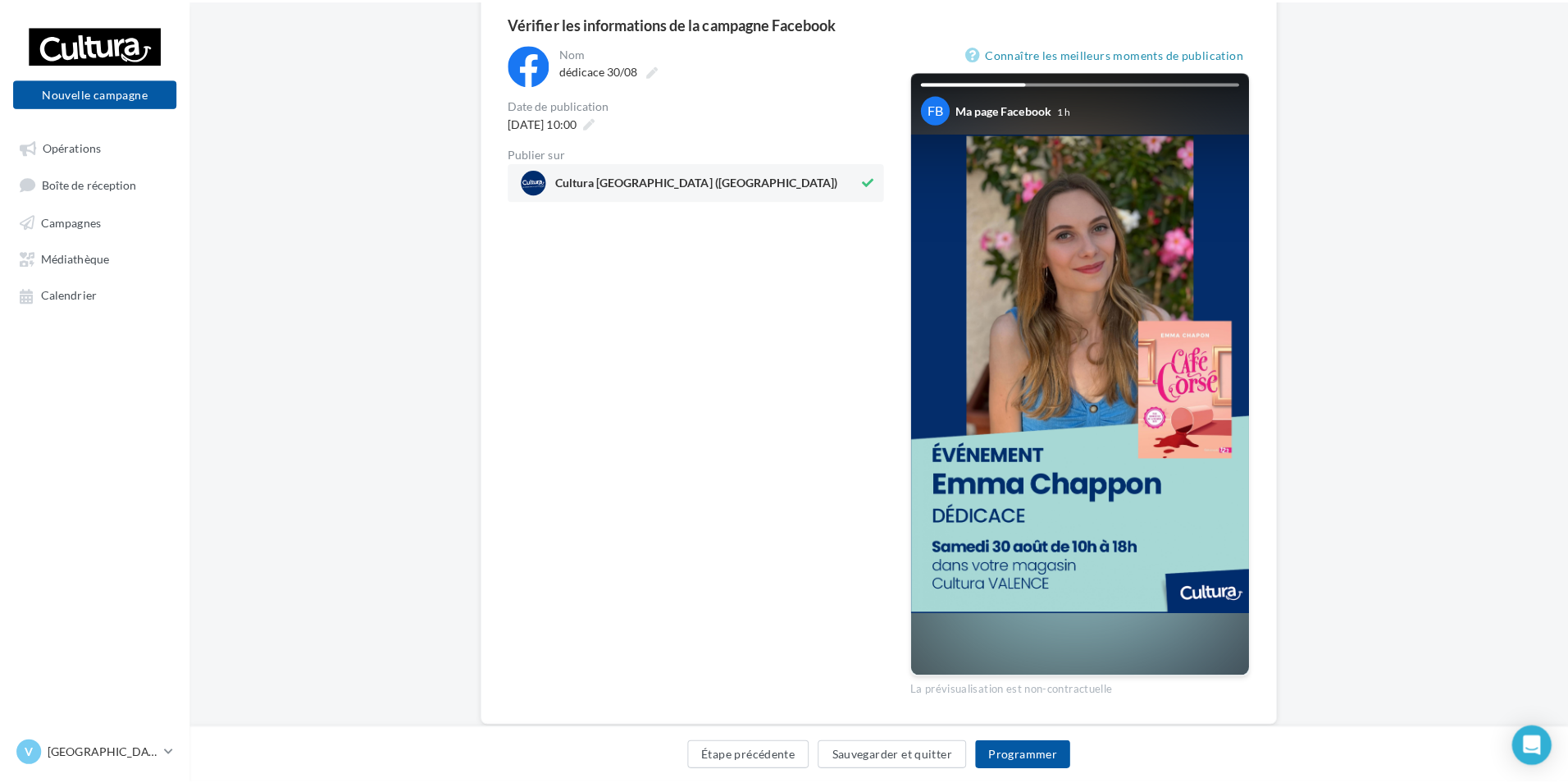
scroll to position [164, 0]
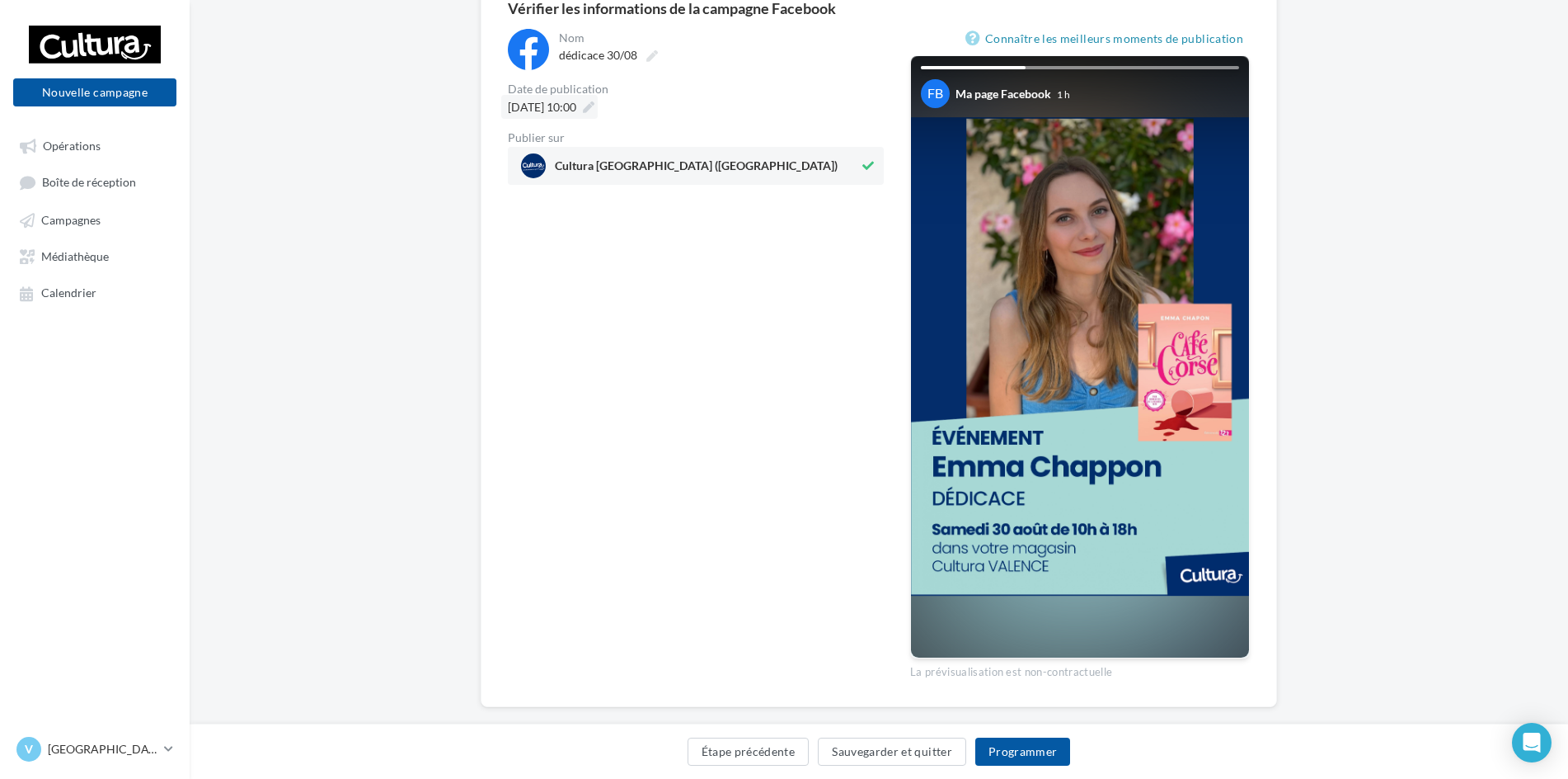
click at [582, 117] on div "30/08/2025 à 10:00" at bounding box center [549, 107] width 96 height 24
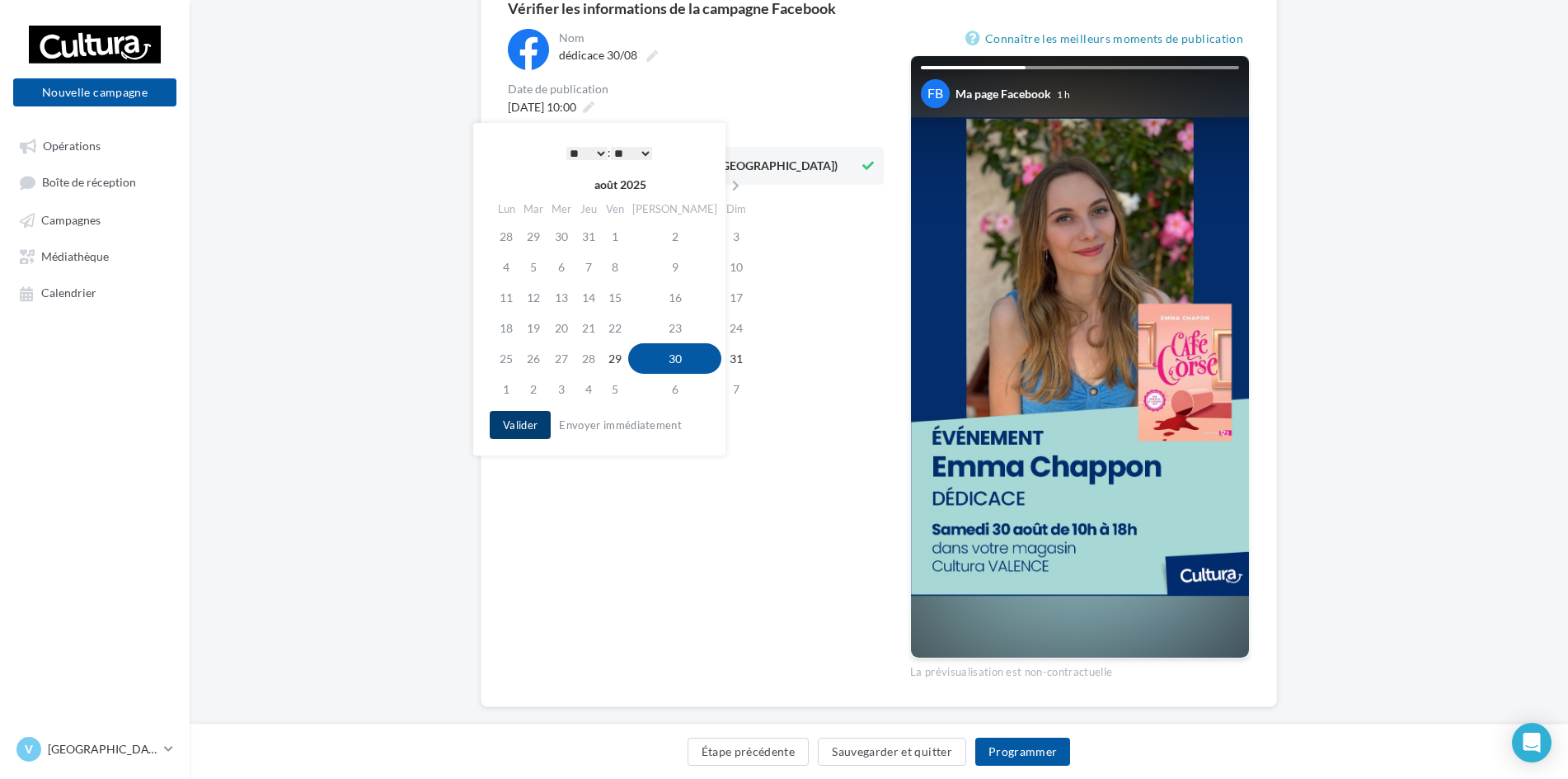
click at [515, 425] on button "Valider" at bounding box center [520, 425] width 61 height 28
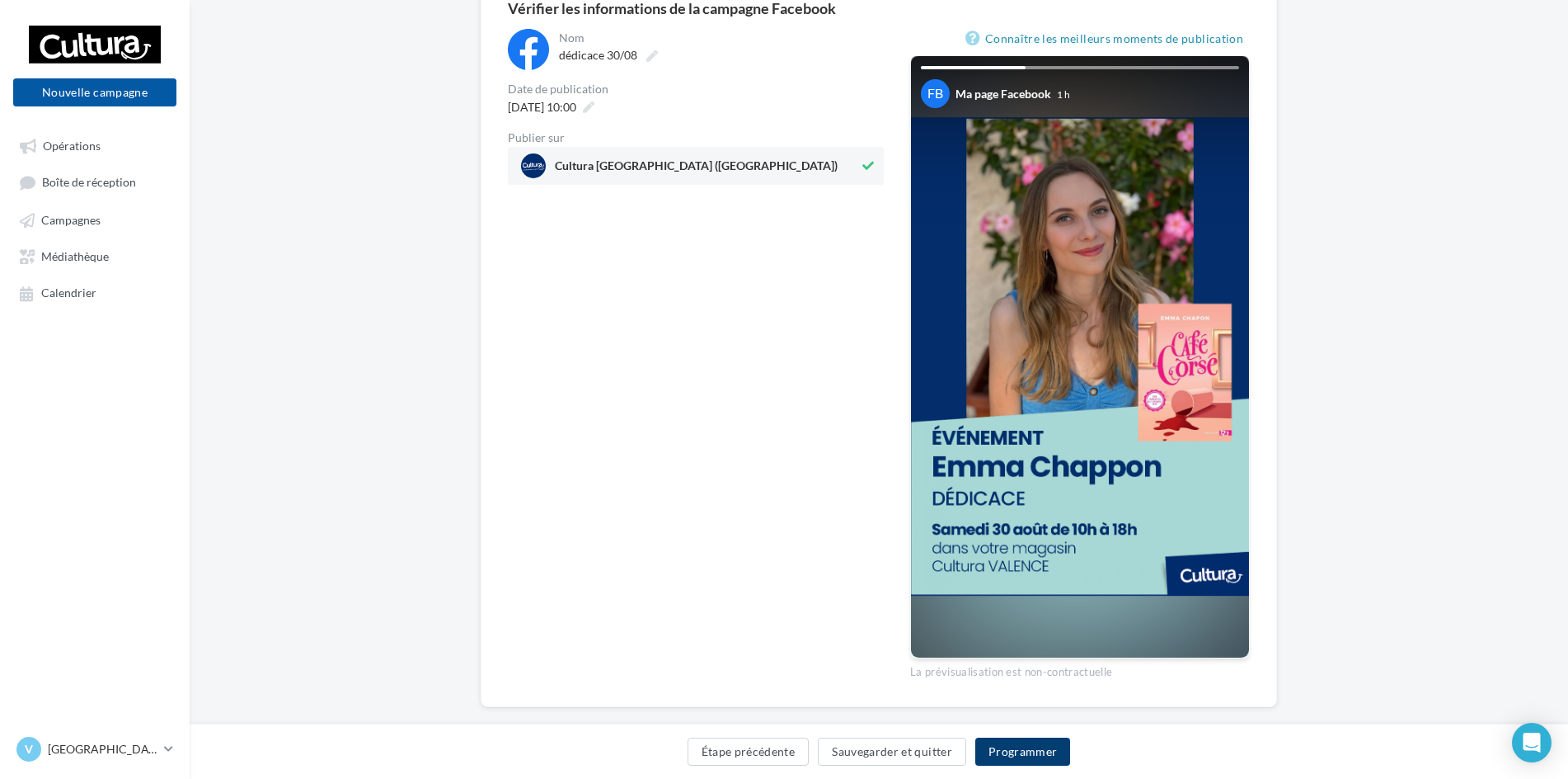
click at [1028, 747] on button "Programmer" at bounding box center [1023, 751] width 95 height 28
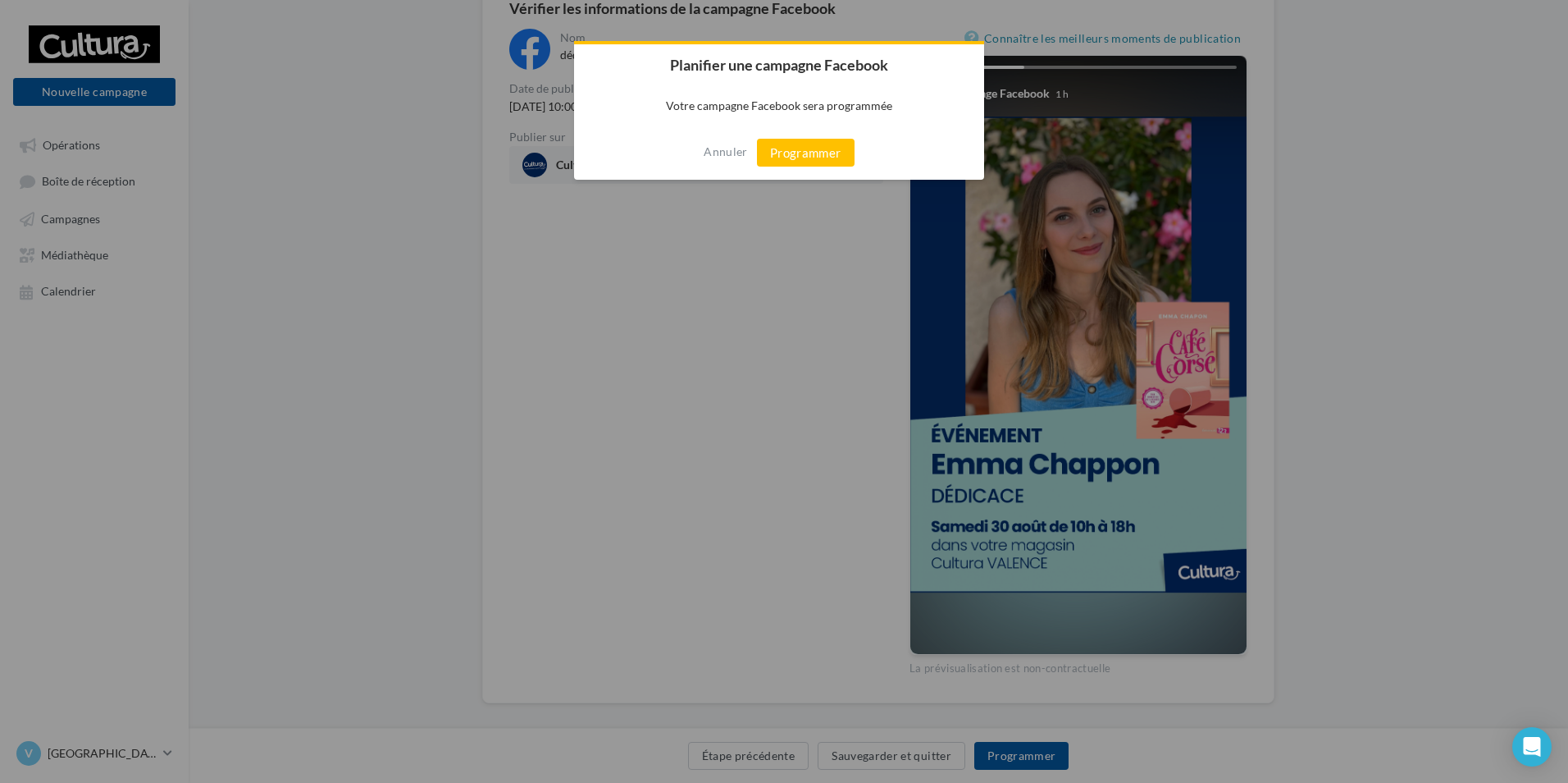
click at [847, 133] on div "Annuler Programmer" at bounding box center [779, 152] width 410 height 54
click at [832, 146] on button "Programmer" at bounding box center [805, 153] width 97 height 28
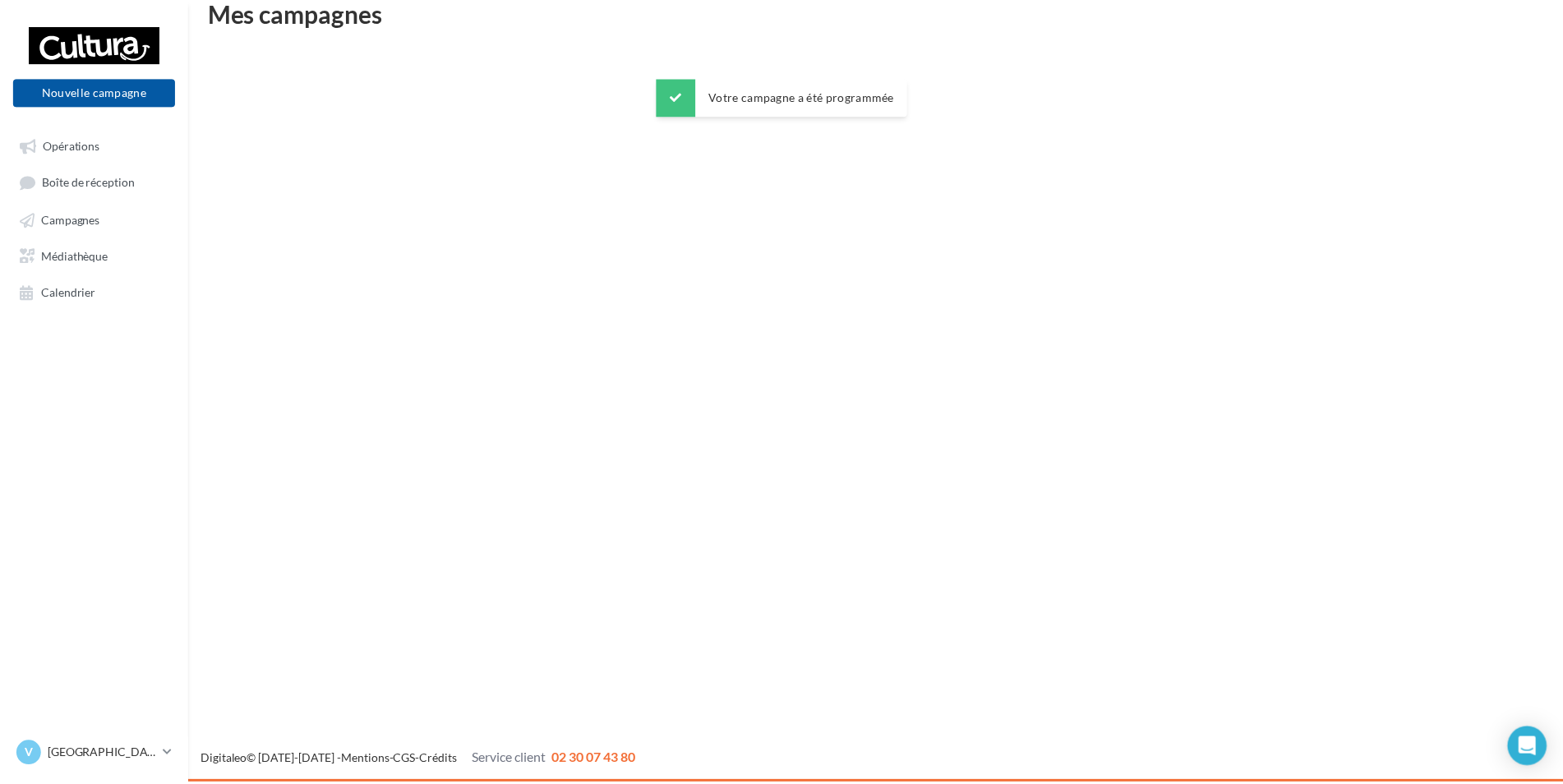
scroll to position [27, 0]
